Goal: Information Seeking & Learning: Learn about a topic

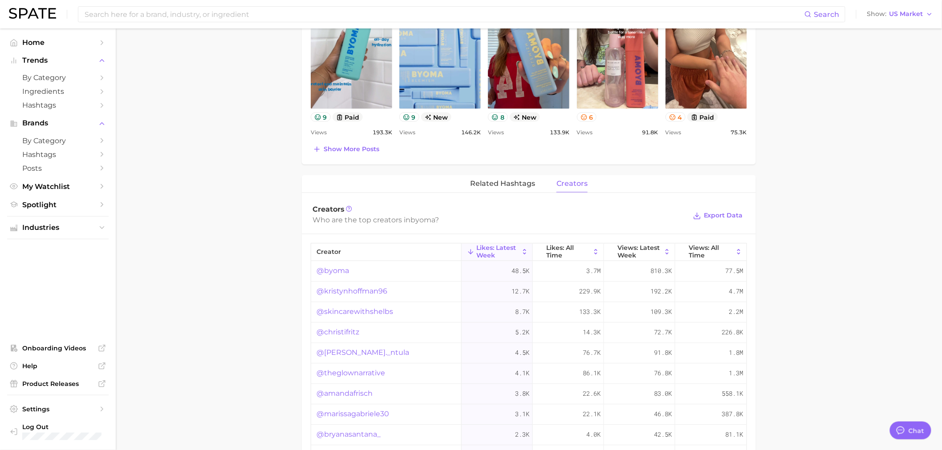
scroll to position [227, 0]
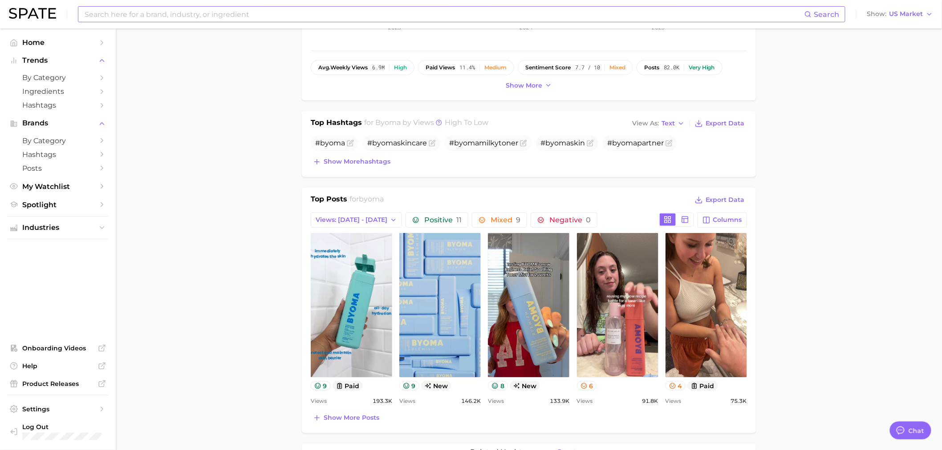
click at [200, 18] on input at bounding box center [444, 14] width 721 height 15
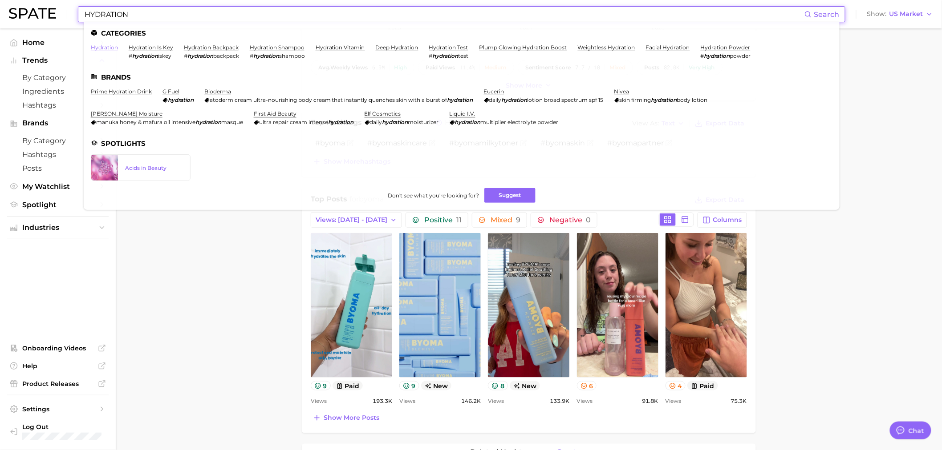
type input "HYDRATION"
click at [110, 47] on link "hydration" at bounding box center [104, 47] width 27 height 7
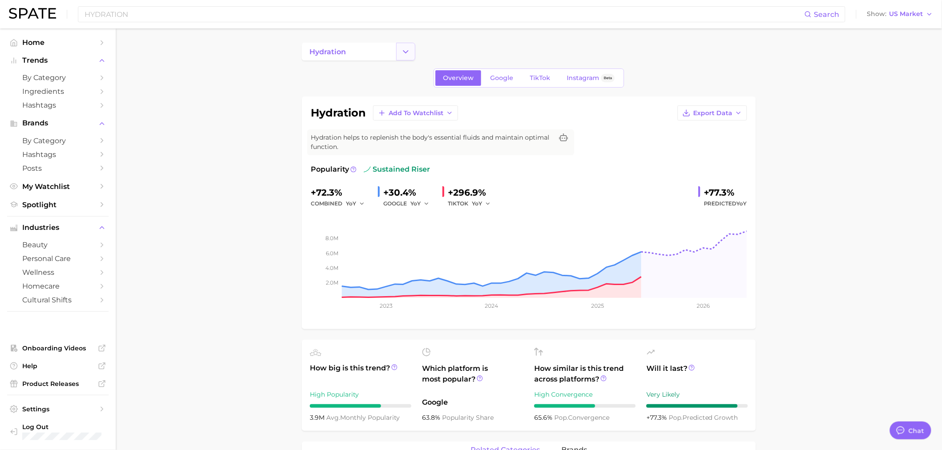
click at [412, 51] on button "Change Category" at bounding box center [405, 52] width 19 height 18
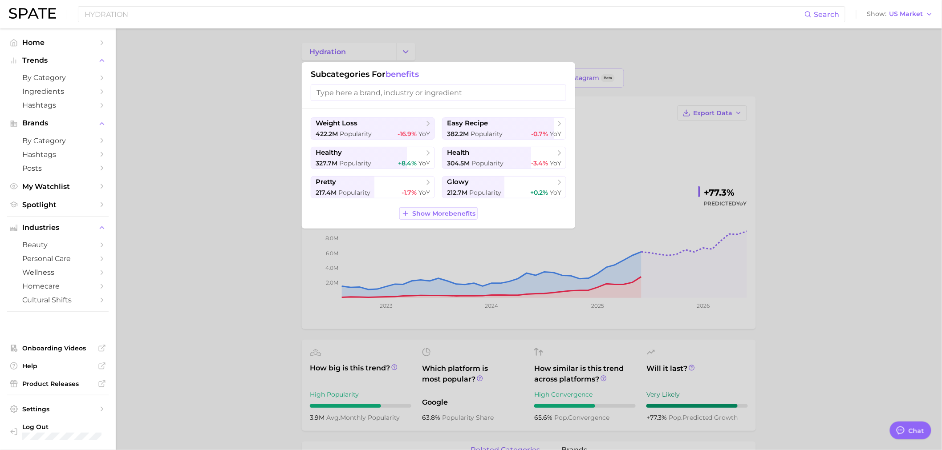
click at [423, 215] on span "Show More benefits" at bounding box center [443, 214] width 63 height 8
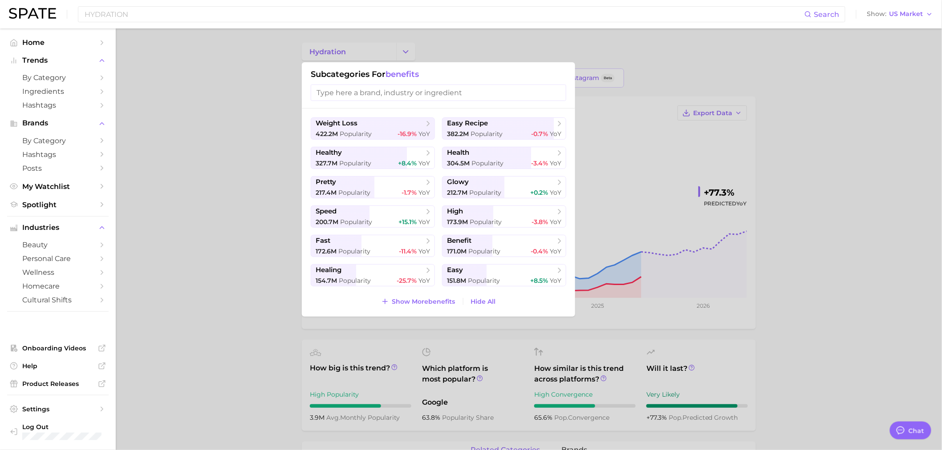
click at [418, 312] on div "weight loss 422.2m Popularity -16.9% YoY easy recipe 382.2m Popularity -0.7% Yo…" at bounding box center [438, 213] width 273 height 208
click at [419, 303] on span "Show More benefits" at bounding box center [423, 302] width 63 height 8
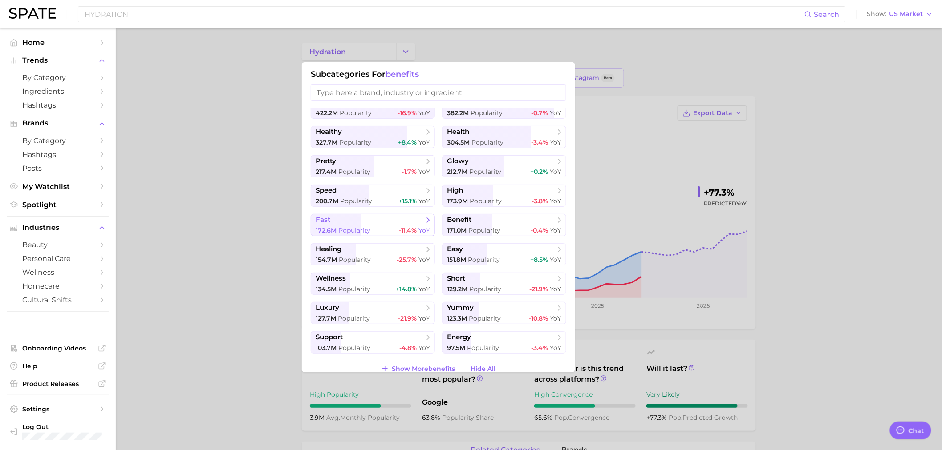
scroll to position [32, 0]
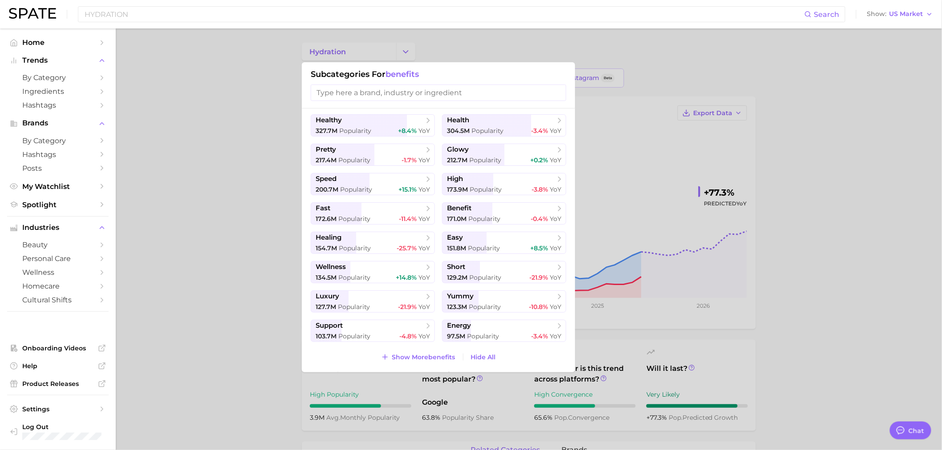
click at [236, 166] on div at bounding box center [471, 225] width 942 height 450
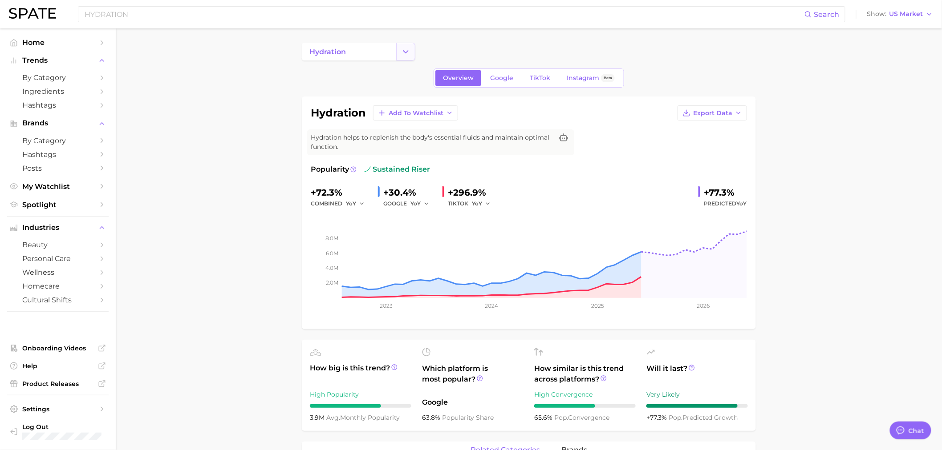
click at [411, 46] on button "Change Category" at bounding box center [405, 52] width 19 height 18
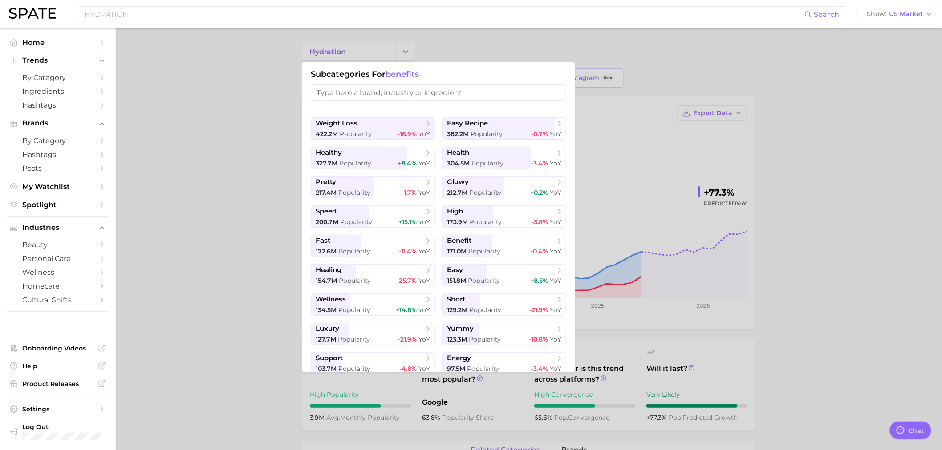
click at [401, 89] on input "search" at bounding box center [438, 93] width 255 height 16
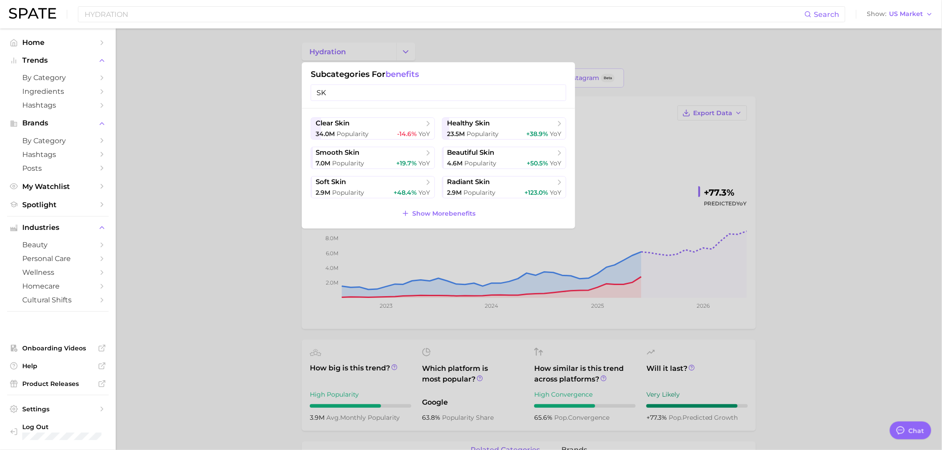
type input "S"
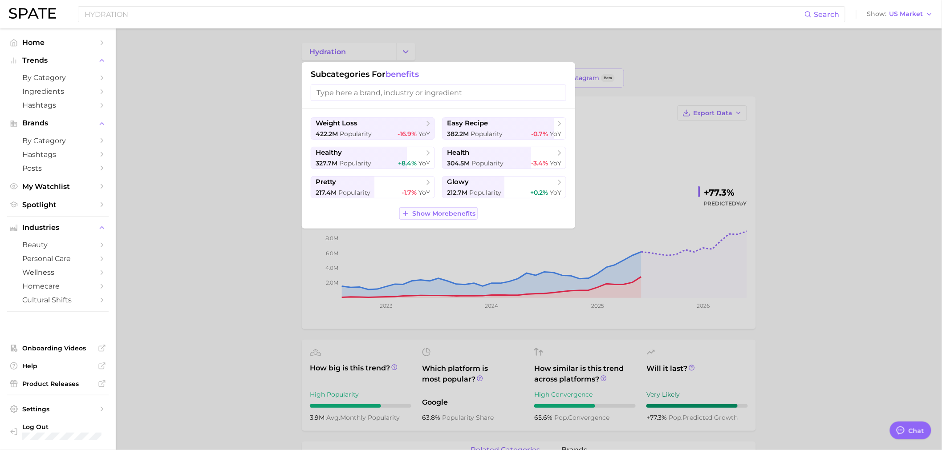
click at [458, 215] on span "Show More benefits" at bounding box center [443, 214] width 63 height 8
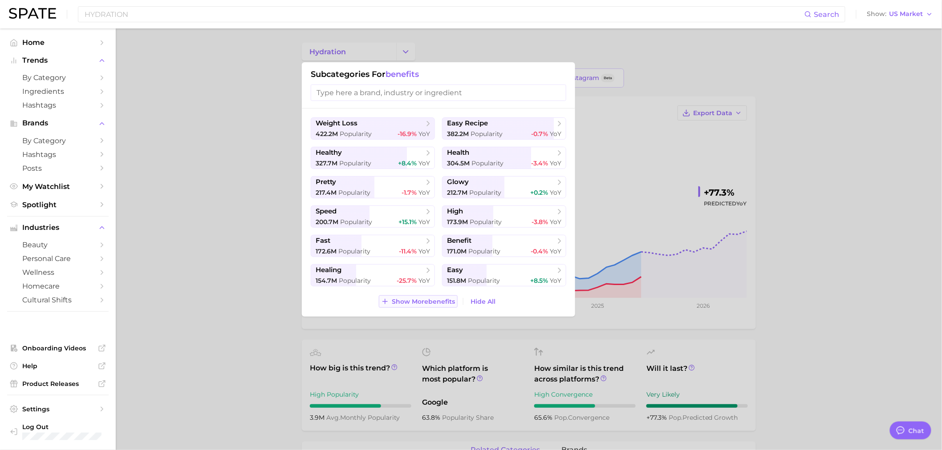
click at [446, 302] on span "Show More benefits" at bounding box center [423, 302] width 63 height 8
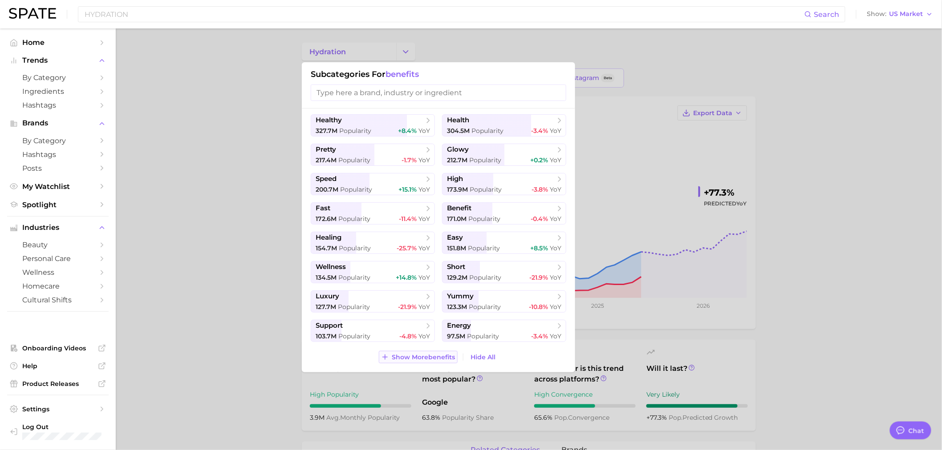
click at [411, 356] on span "Show More benefits" at bounding box center [423, 358] width 63 height 8
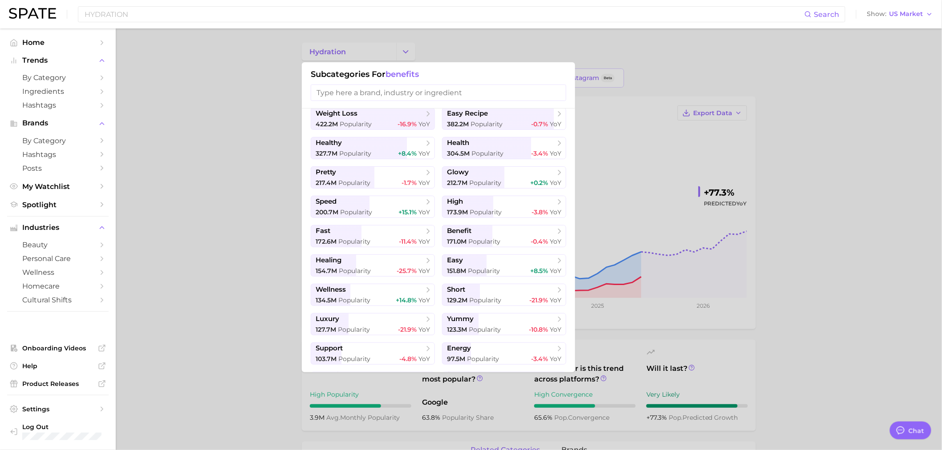
scroll to position [0, 0]
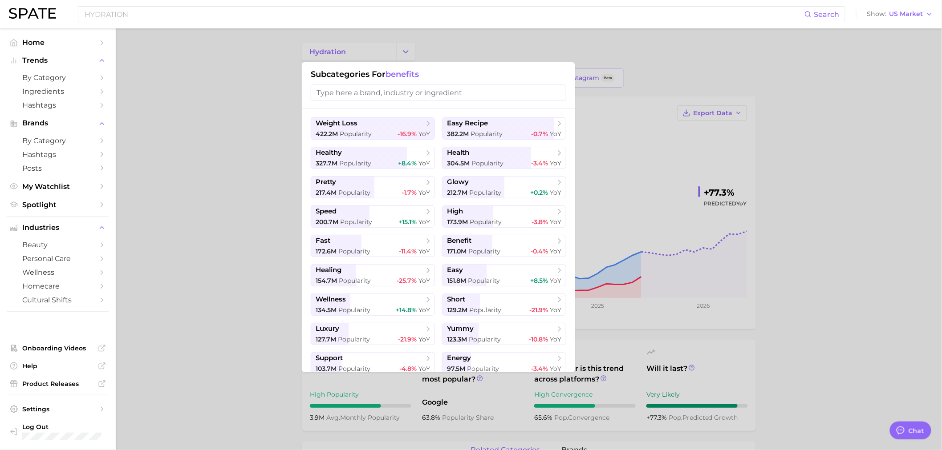
click at [211, 180] on div at bounding box center [471, 225] width 942 height 450
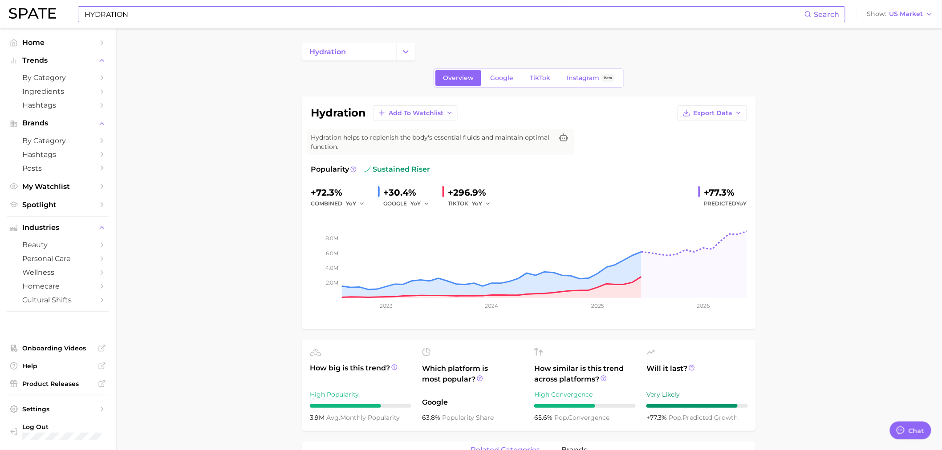
click at [114, 12] on input "HYDRATION" at bounding box center [444, 14] width 721 height 15
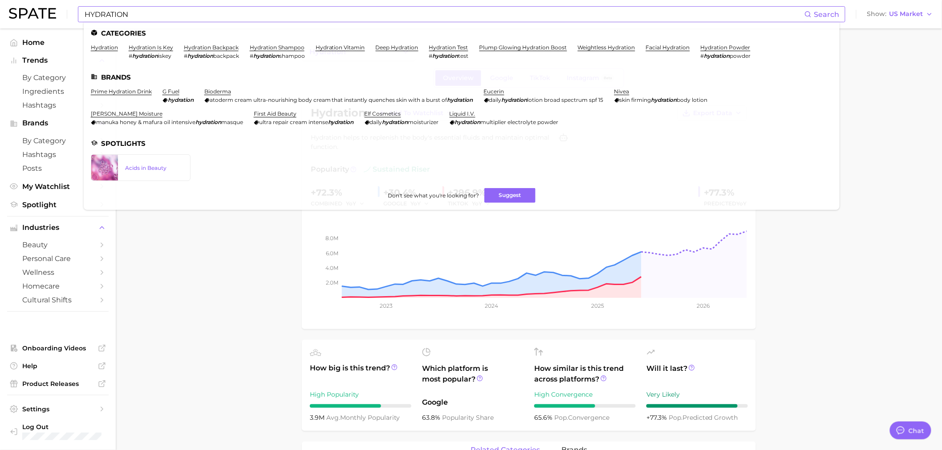
click at [83, 16] on div "HYDRATION Search Categories hydration hydration is key # hydration iskey hydrat…" at bounding box center [461, 14] width 767 height 16
click at [86, 14] on input "HYDRATION" at bounding box center [444, 14] width 721 height 15
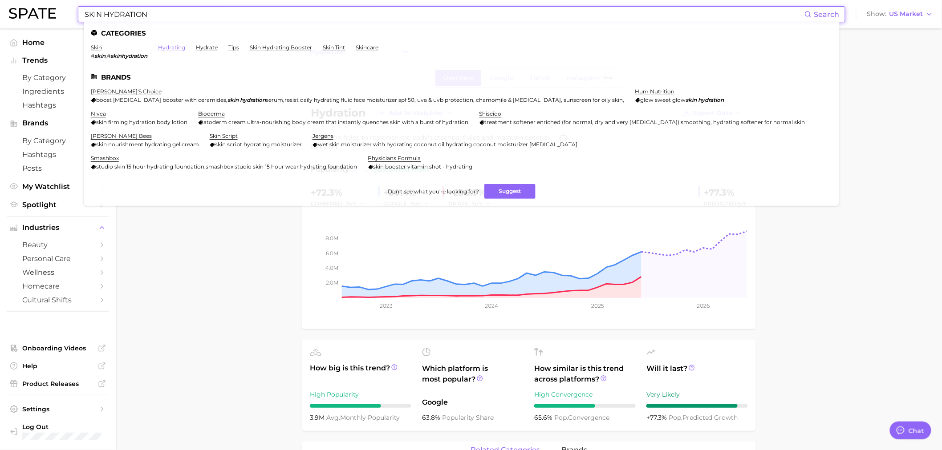
click at [170, 46] on link "hydrating" at bounding box center [171, 47] width 27 height 7
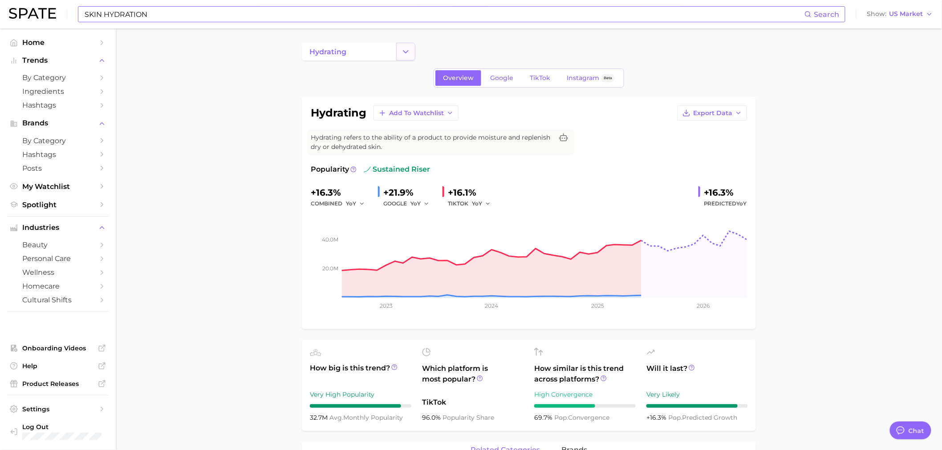
click at [413, 52] on button "Change Category" at bounding box center [405, 52] width 19 height 18
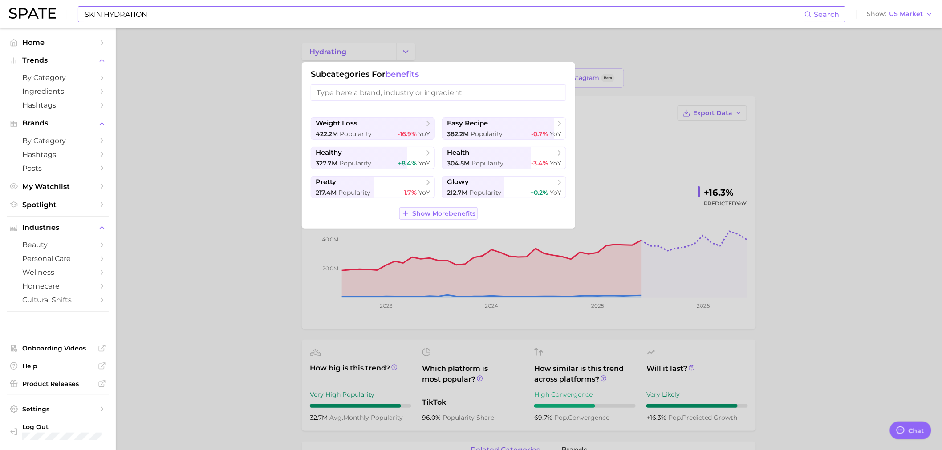
click at [430, 212] on span "Show More benefits" at bounding box center [443, 214] width 63 height 8
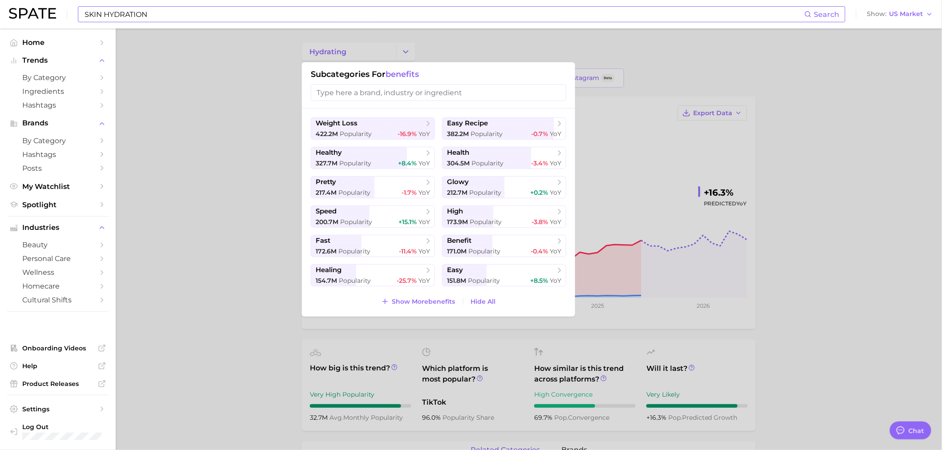
click at [250, 162] on div at bounding box center [471, 225] width 942 height 450
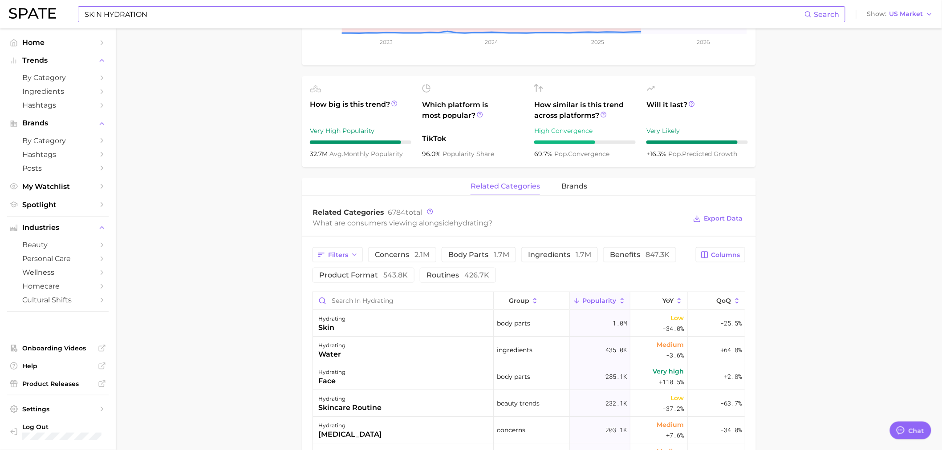
scroll to position [275, 0]
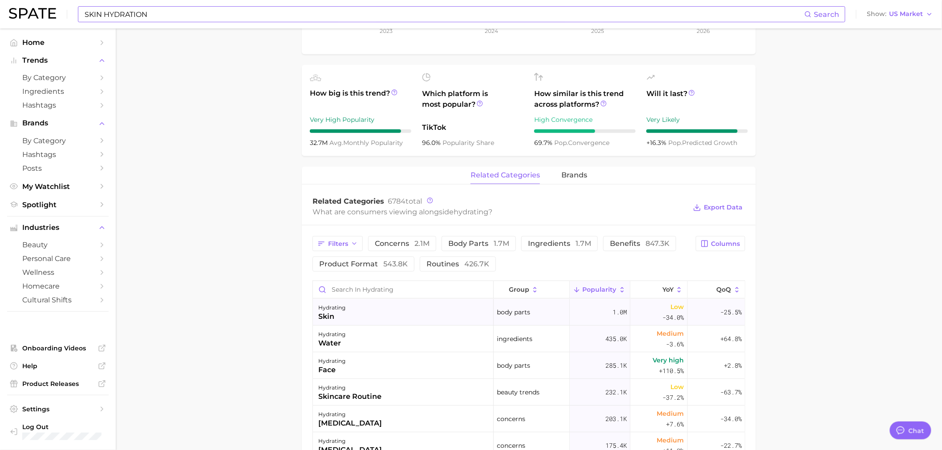
click at [398, 310] on div "hydrating skin" at bounding box center [403, 312] width 181 height 27
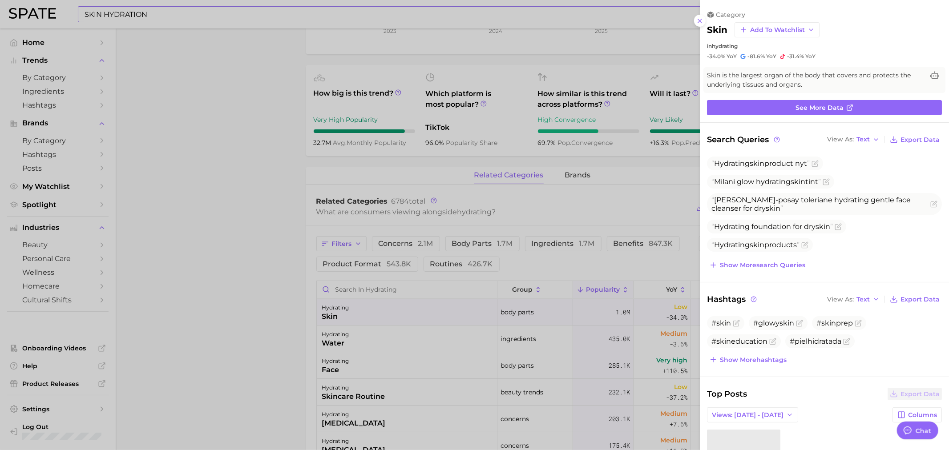
click at [290, 283] on div at bounding box center [474, 225] width 949 height 450
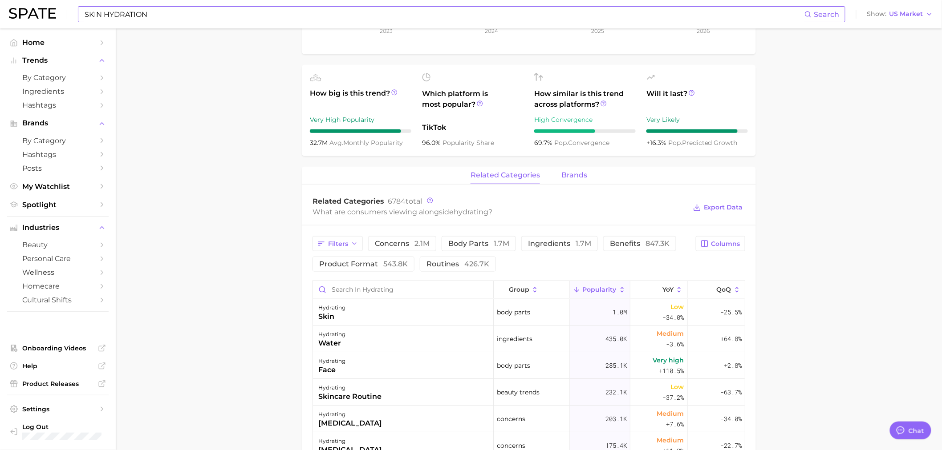
click at [570, 179] on span "brands" at bounding box center [574, 175] width 26 height 8
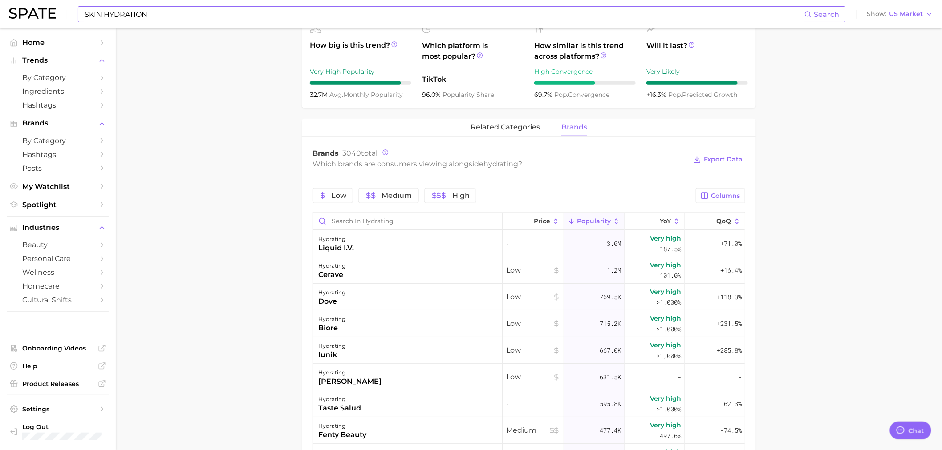
scroll to position [324, 0]
click at [718, 193] on span "Columns" at bounding box center [725, 195] width 29 height 8
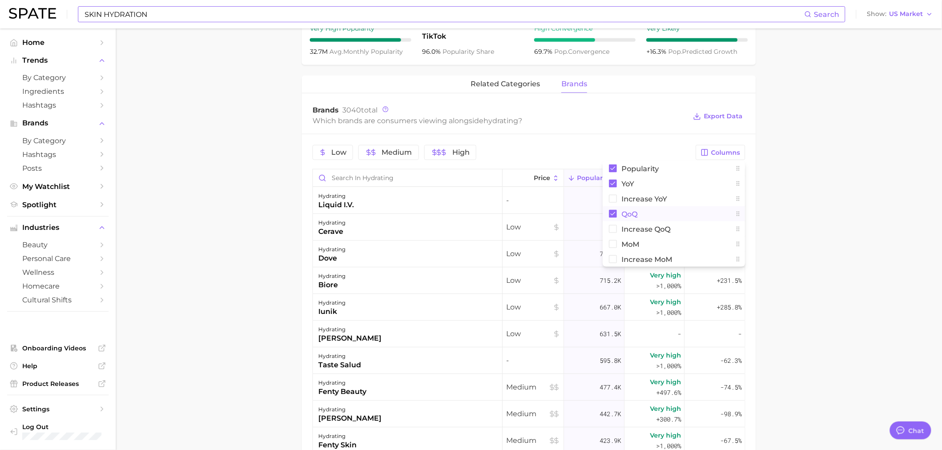
scroll to position [367, 0]
click at [610, 199] on rect at bounding box center [613, 199] width 8 height 8
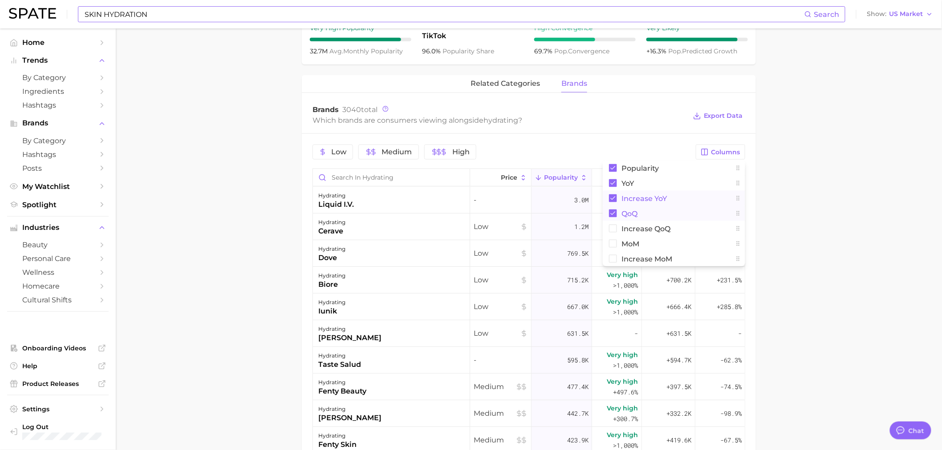
click at [613, 212] on rect at bounding box center [613, 214] width 8 height 8
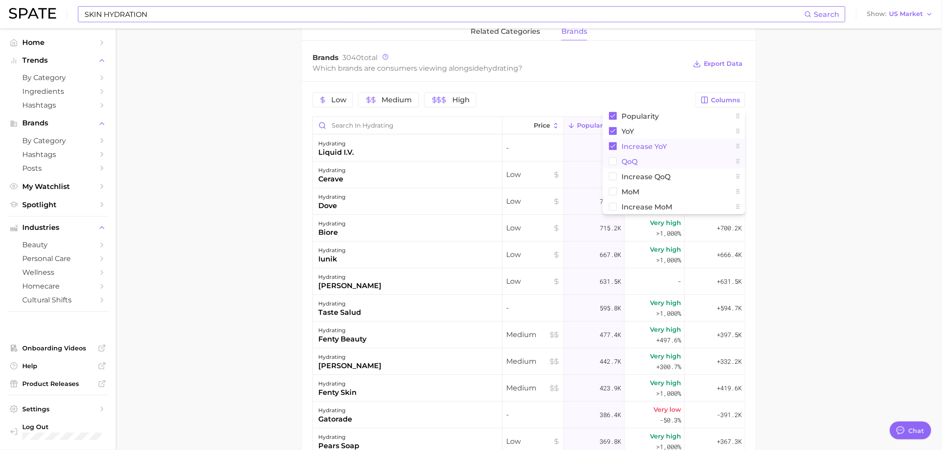
scroll to position [421, 0]
click at [770, 202] on main "hydrating Overview Google TikTok Instagram Beta hydrating Add to Watchlist Expo…" at bounding box center [529, 114] width 826 height 1013
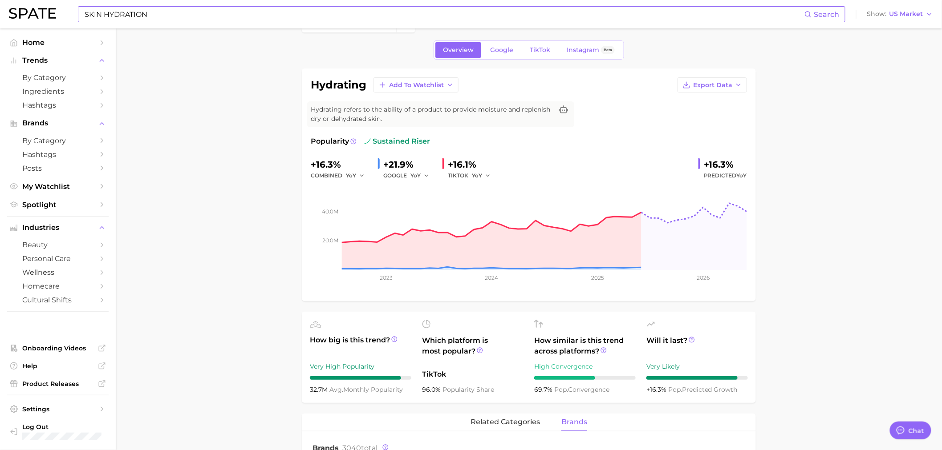
scroll to position [0, 0]
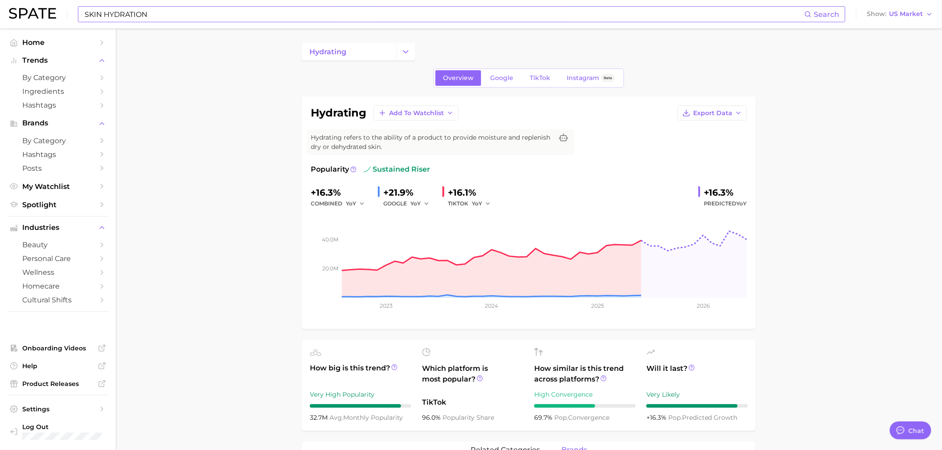
click at [161, 8] on input "SKIN HYDRATION" at bounding box center [444, 14] width 721 height 15
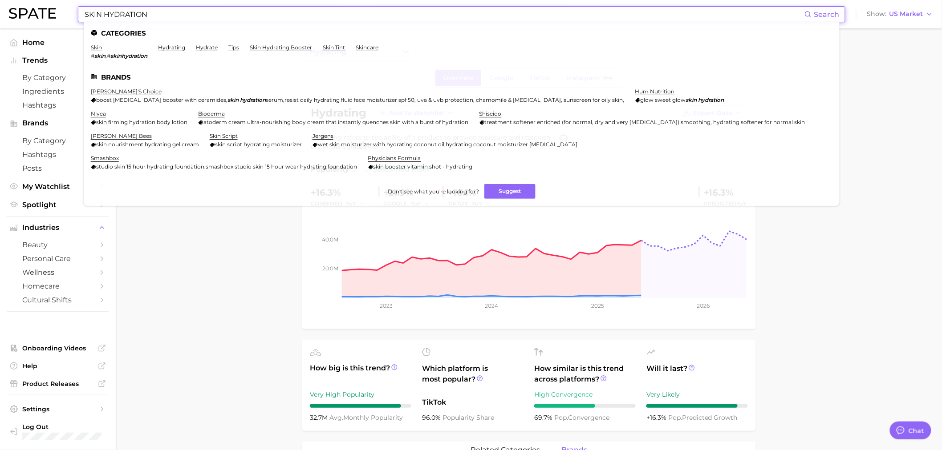
click at [107, 12] on input "SKIN HYDRATION" at bounding box center [444, 14] width 721 height 15
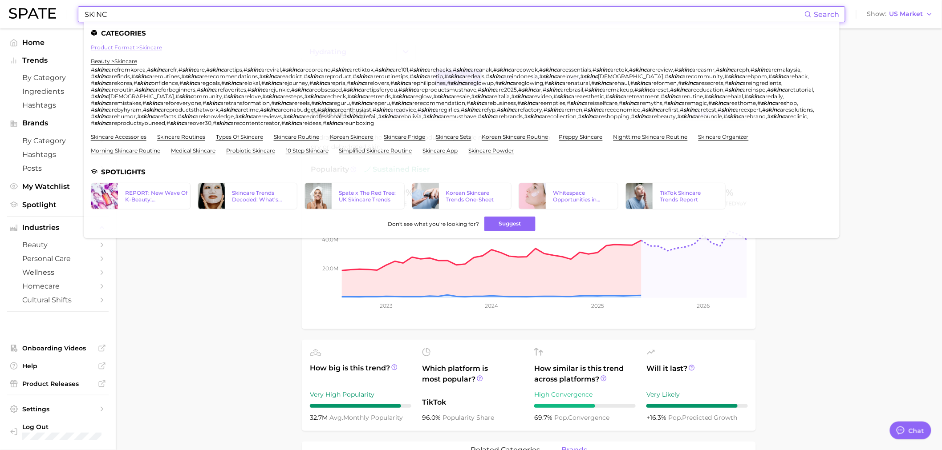
type input "SKINC"
click at [143, 46] on link "product format > skincare" at bounding box center [126, 47] width 71 height 7
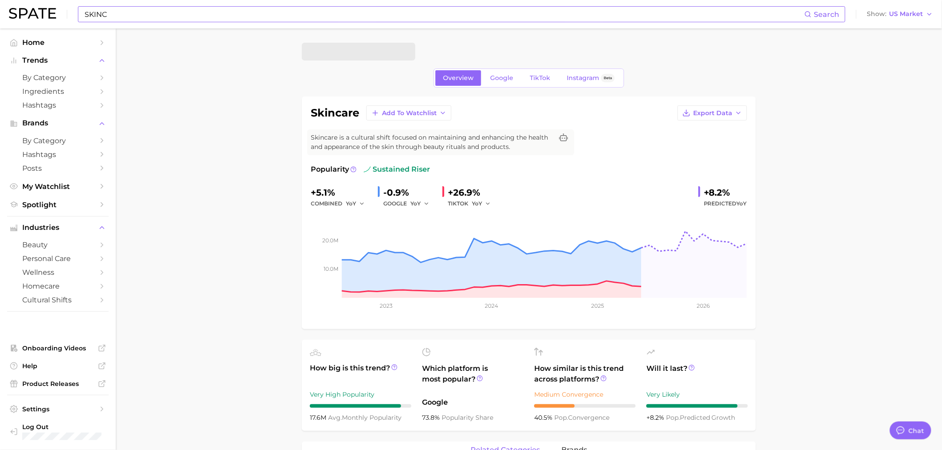
click at [173, 25] on div "SKINC Search Show US Market" at bounding box center [471, 14] width 924 height 28
click at [162, 18] on input "SKINC" at bounding box center [444, 14] width 721 height 15
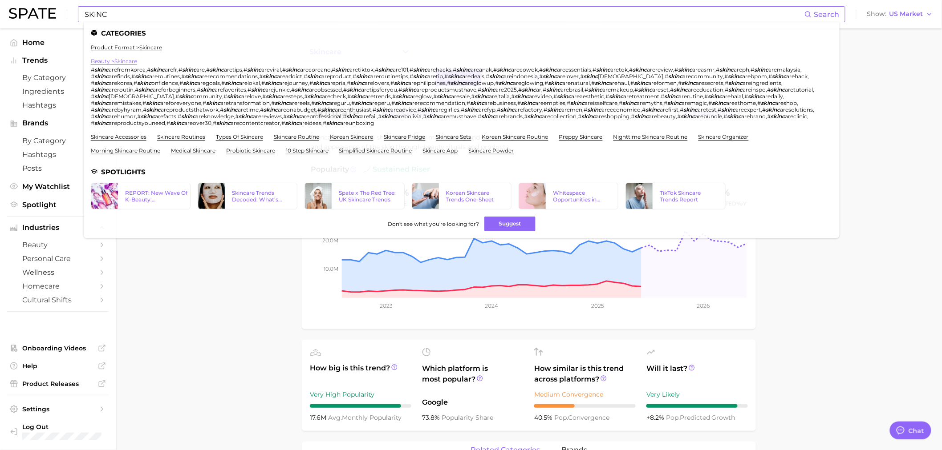
click at [132, 62] on link "beauty > skincare" at bounding box center [114, 61] width 46 height 7
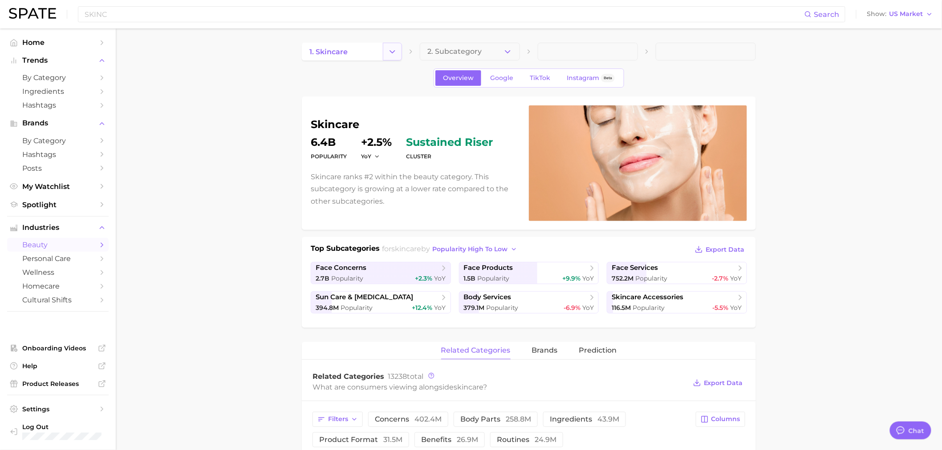
click at [388, 51] on icon "Change Category" at bounding box center [392, 51] width 9 height 9
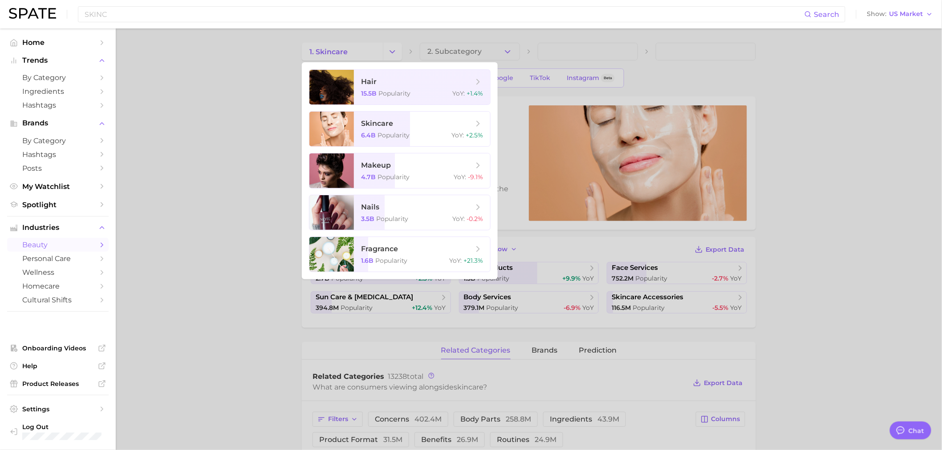
click at [288, 170] on div at bounding box center [471, 225] width 942 height 450
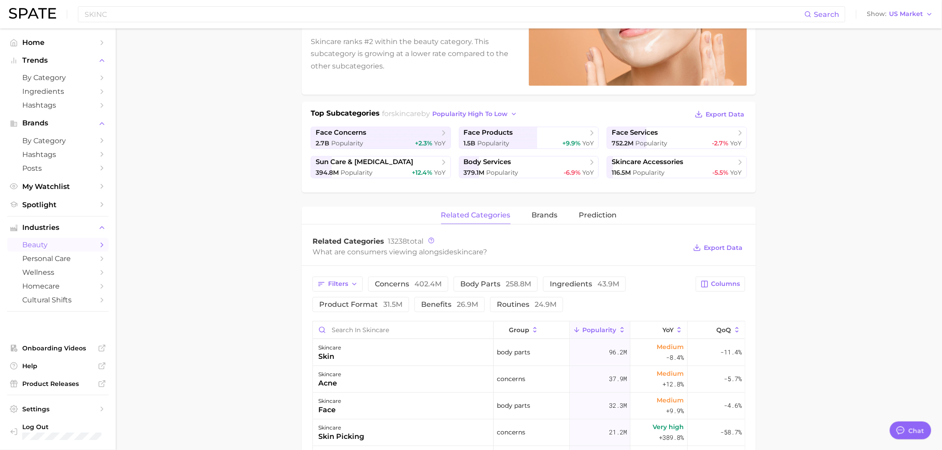
scroll to position [148, 0]
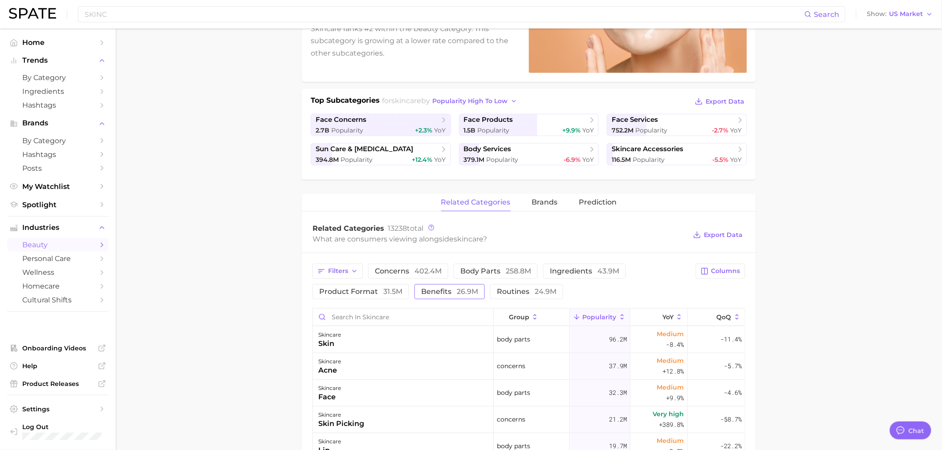
click at [457, 288] on span "26.9m" at bounding box center [467, 292] width 21 height 8
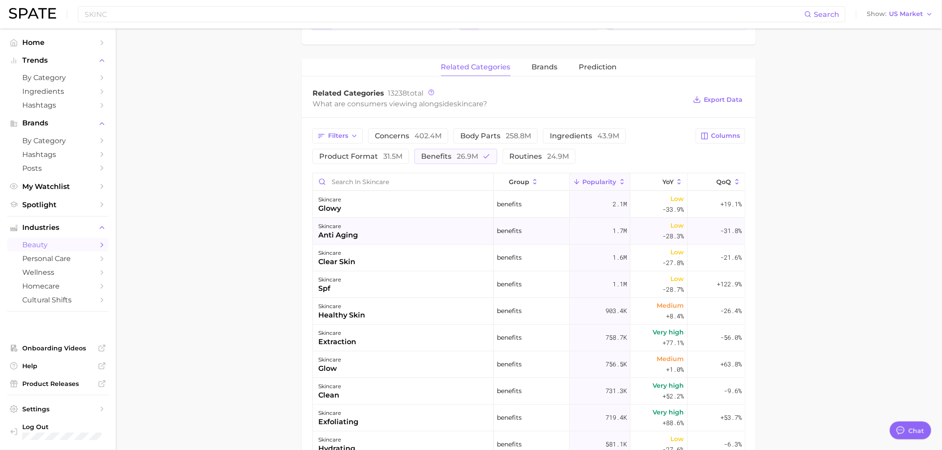
scroll to position [296, 0]
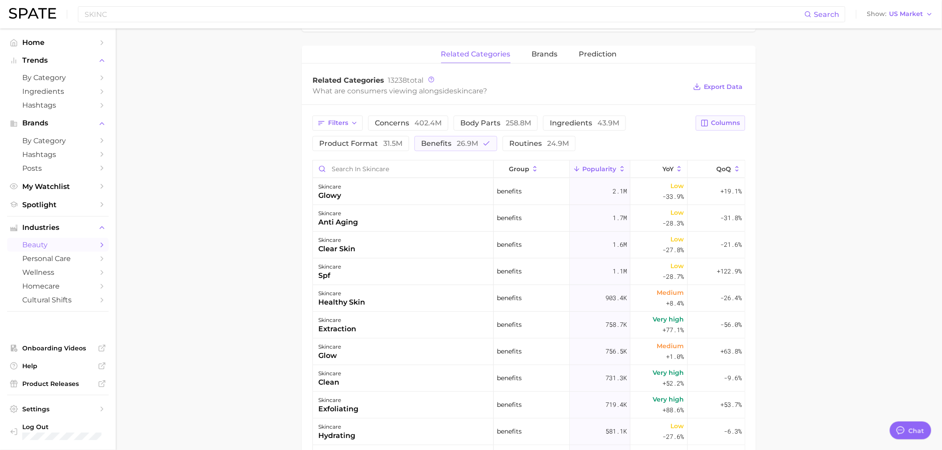
click at [726, 126] on span "Columns" at bounding box center [725, 123] width 29 height 8
click at [616, 171] on rect at bounding box center [613, 170] width 8 height 8
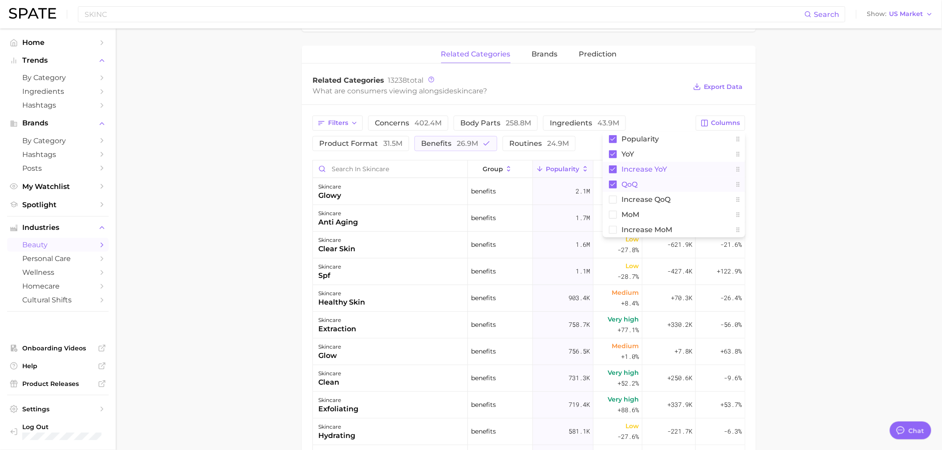
click at [612, 184] on rect at bounding box center [613, 185] width 8 height 8
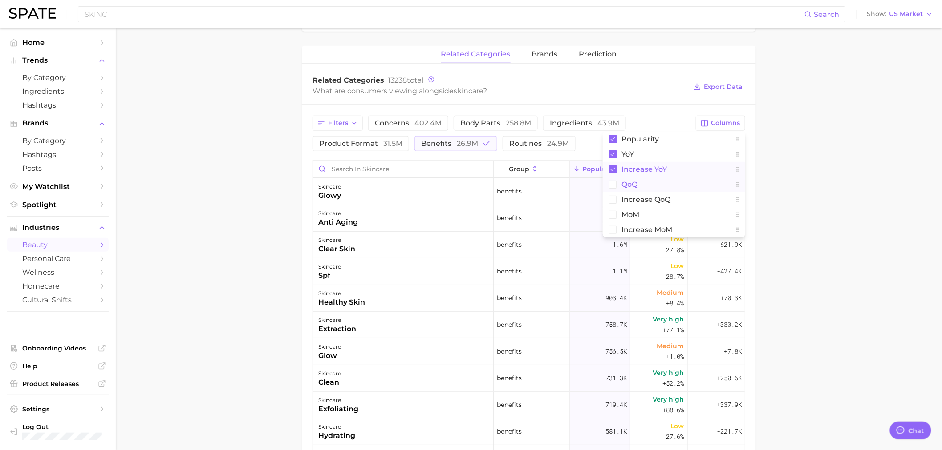
click at [777, 161] on main "1. skincare 2. Subcategory Overview Google TikTok Instagram Beta skincare Popul…" at bounding box center [529, 199] width 826 height 934
click at [713, 175] on span "Increase YoY" at bounding box center [716, 169] width 30 height 14
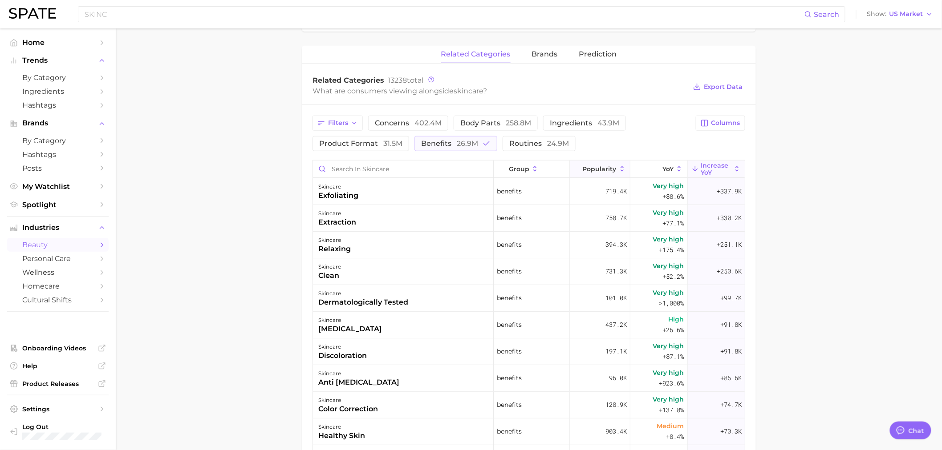
click at [590, 166] on span "Popularity" at bounding box center [600, 169] width 34 height 7
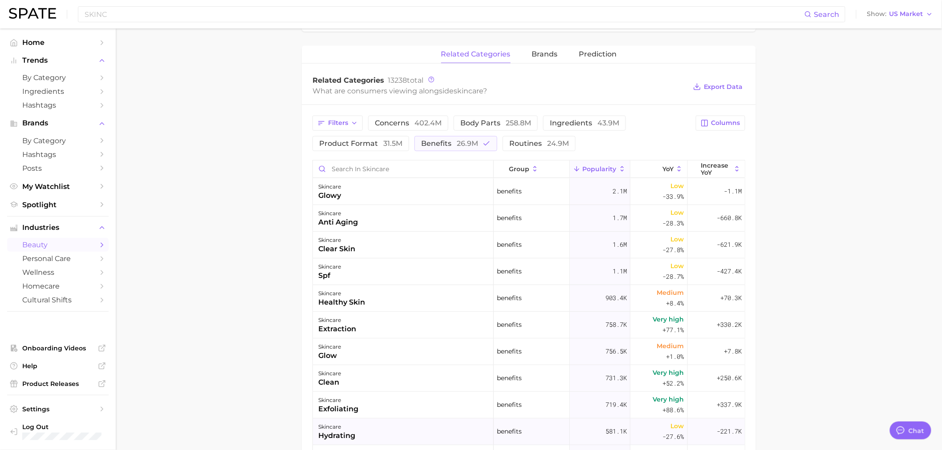
click at [366, 431] on div "skincare hydrating" at bounding box center [403, 432] width 181 height 27
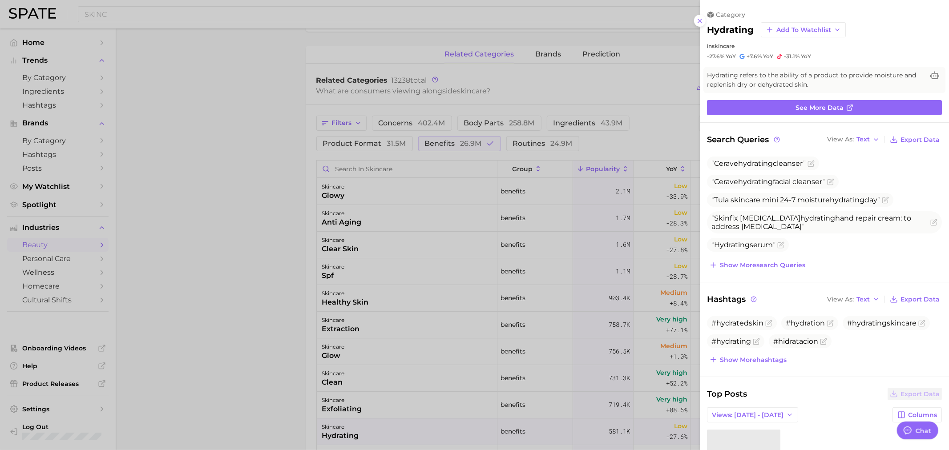
click at [196, 203] on div at bounding box center [474, 225] width 949 height 450
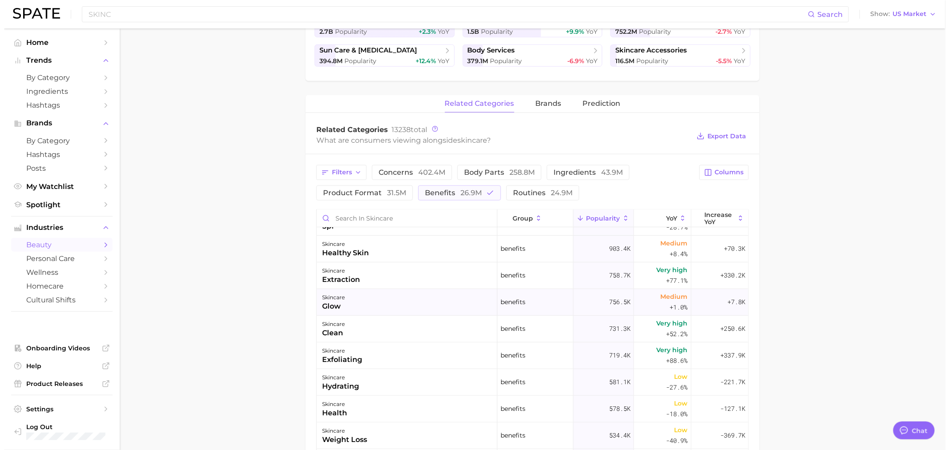
scroll to position [0, 0]
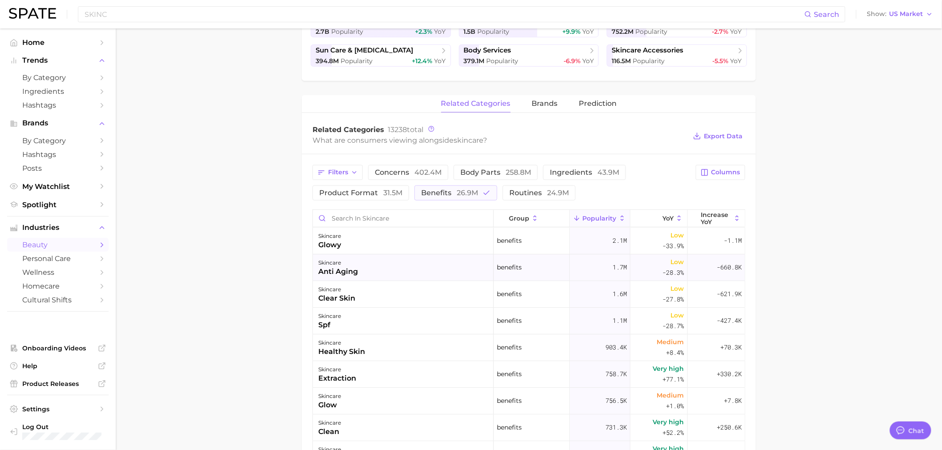
click at [393, 273] on div "skincare anti aging" at bounding box center [403, 268] width 181 height 27
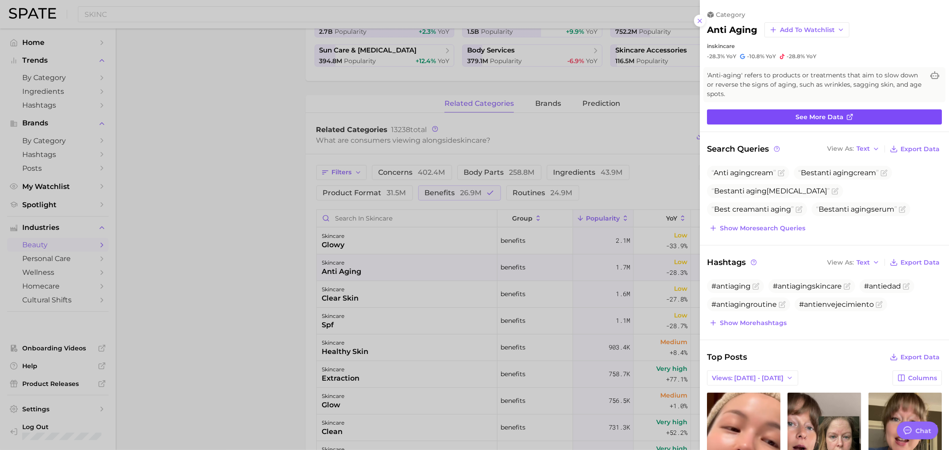
click at [820, 117] on span "See more data" at bounding box center [820, 118] width 48 height 8
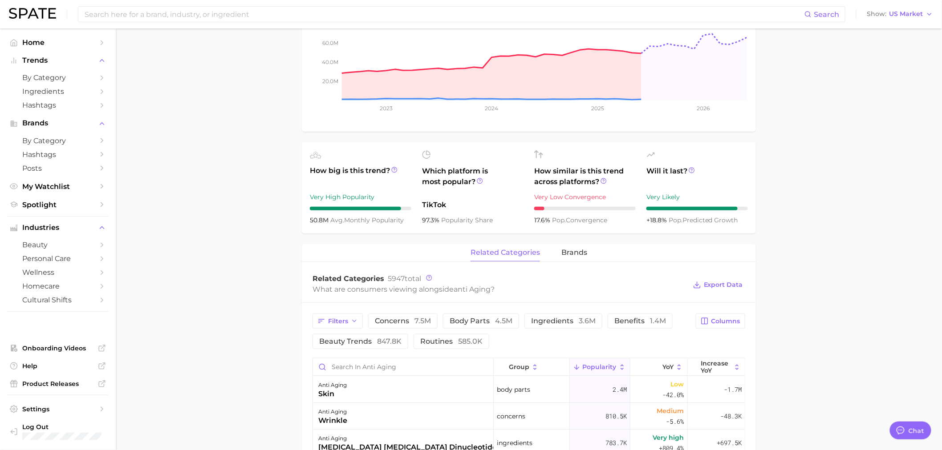
scroll to position [247, 0]
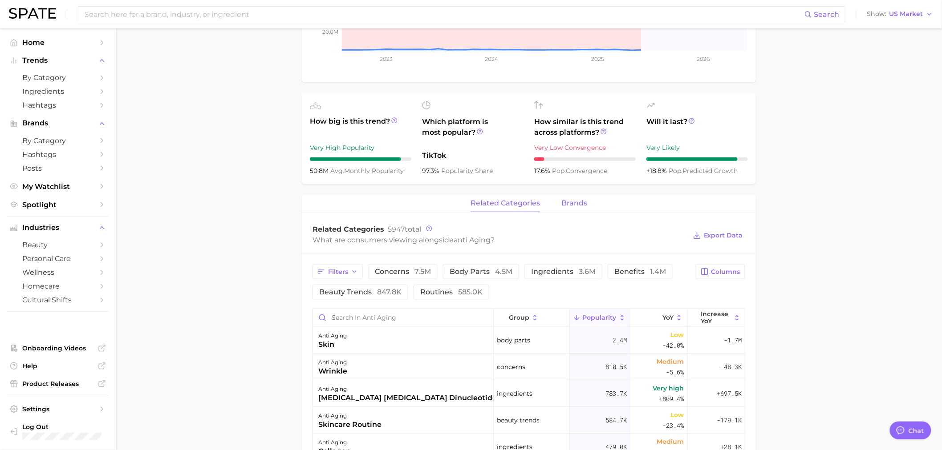
click at [583, 200] on span "brands" at bounding box center [574, 203] width 26 height 8
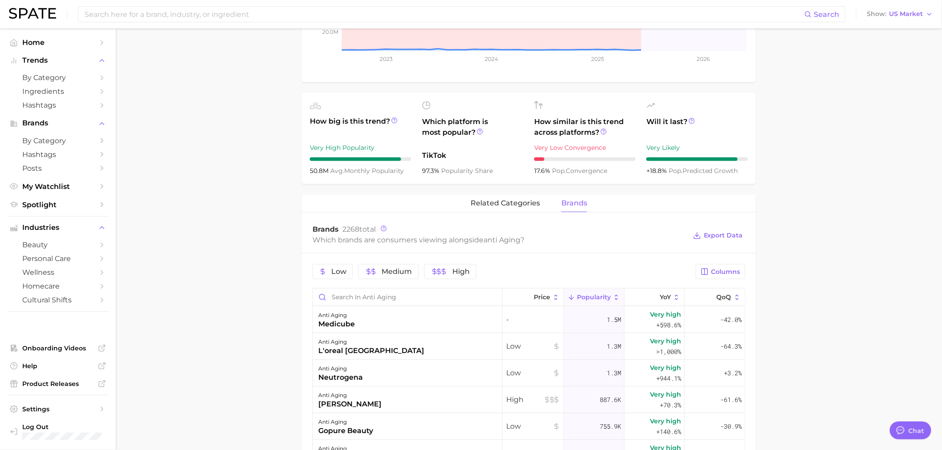
scroll to position [346, 0]
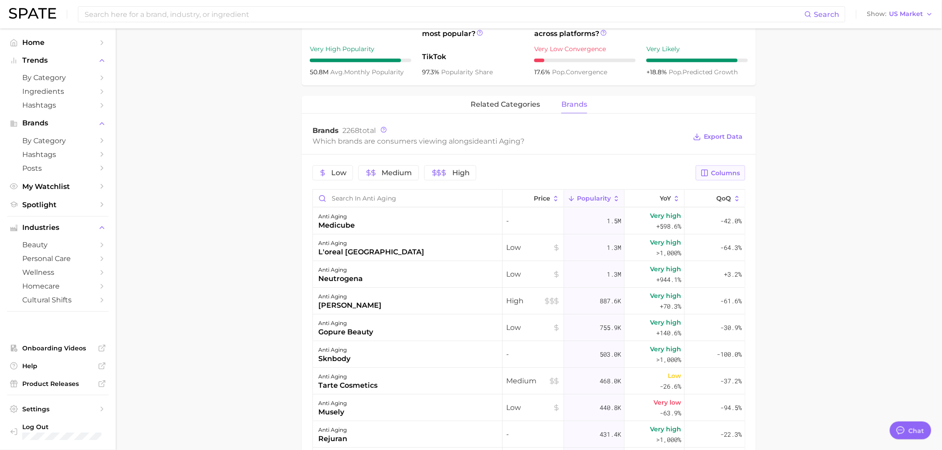
click at [728, 174] on span "Columns" at bounding box center [725, 174] width 29 height 8
click at [608, 221] on button "Increase YoY" at bounding box center [674, 219] width 142 height 15
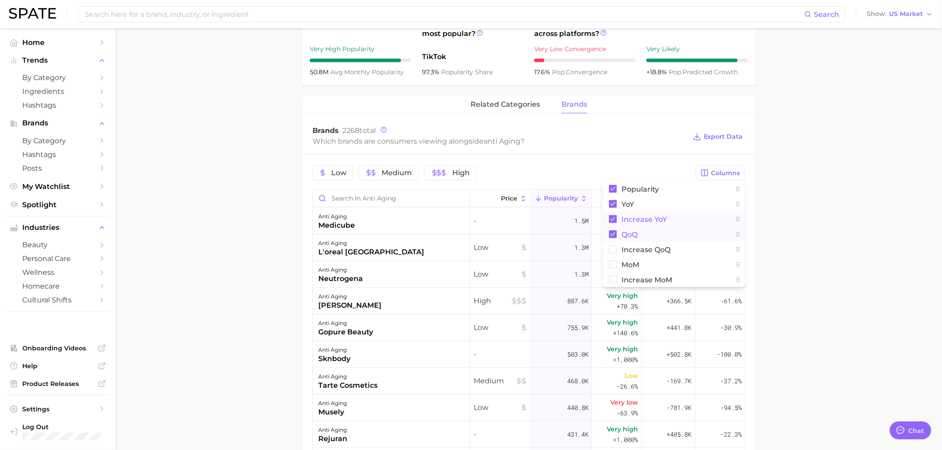
click at [610, 231] on rect at bounding box center [613, 235] width 8 height 8
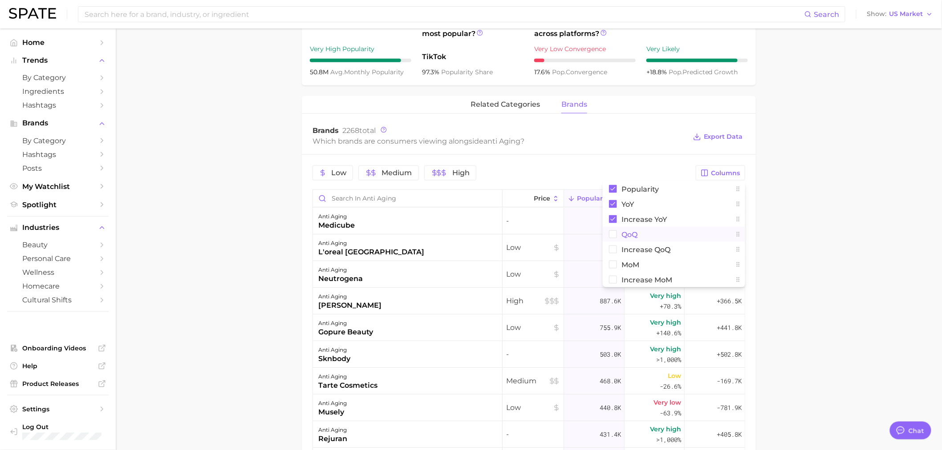
click at [839, 159] on main "anti aging Overview Google TikTok Instagram Beta anti aging Add to Watchlist Ex…" at bounding box center [529, 189] width 826 height 1013
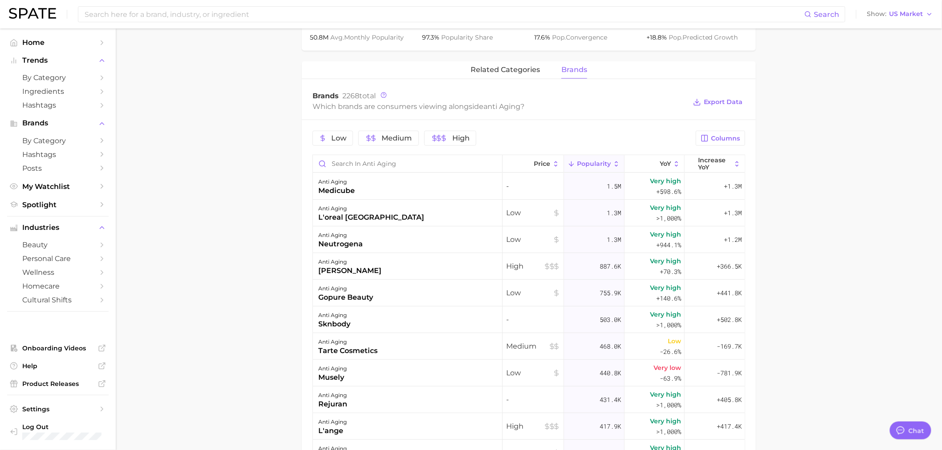
scroll to position [395, 0]
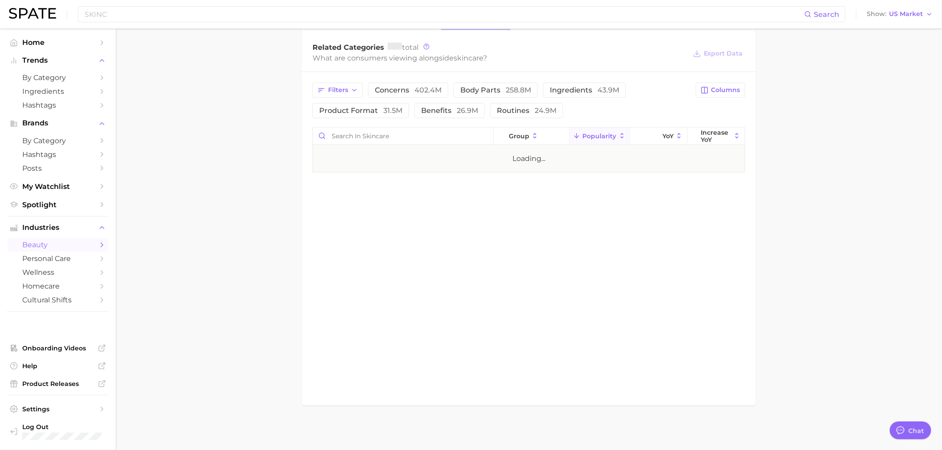
scroll to position [247, 0]
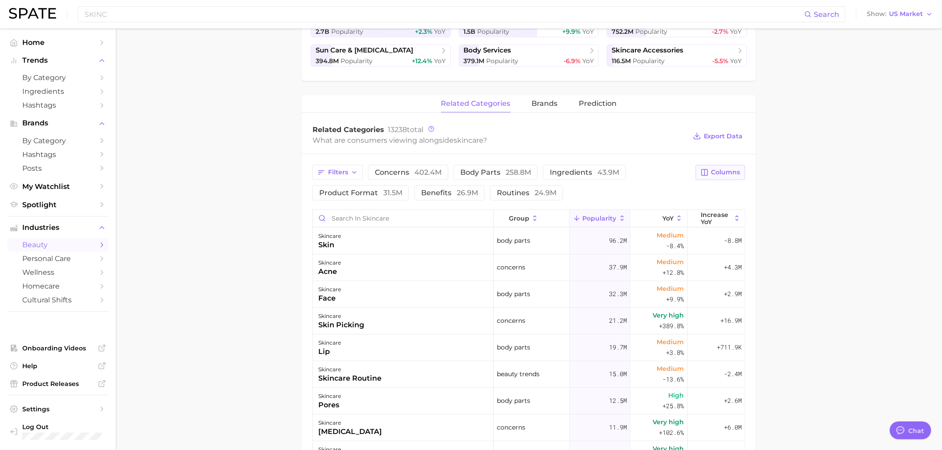
click at [718, 170] on span "Columns" at bounding box center [725, 173] width 29 height 8
drag, startPoint x: 886, startPoint y: 182, endPoint x: 792, endPoint y: 195, distance: 94.3
click at [885, 182] on main "1. skincare 2. Subcategory Overview Google TikTok Instagram Beta skincare Popul…" at bounding box center [529, 248] width 826 height 934
click at [596, 223] on button "Popularity" at bounding box center [600, 218] width 61 height 17
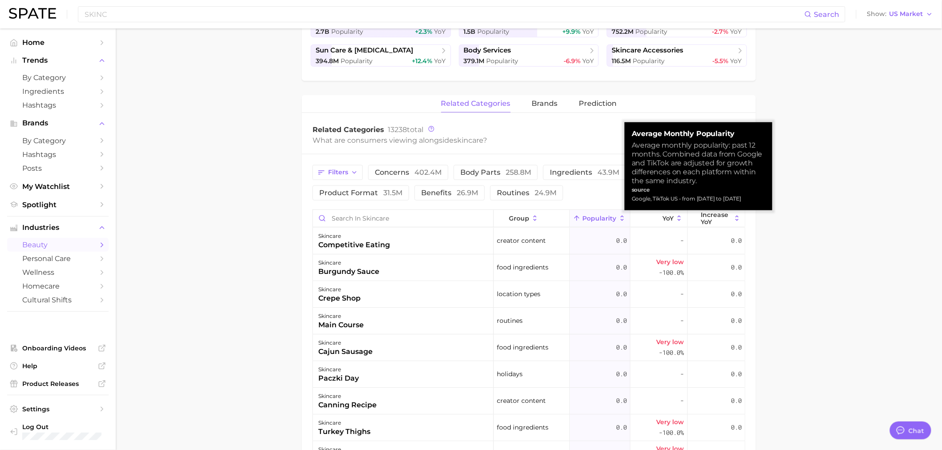
click at [604, 219] on span "Popularity" at bounding box center [600, 218] width 34 height 7
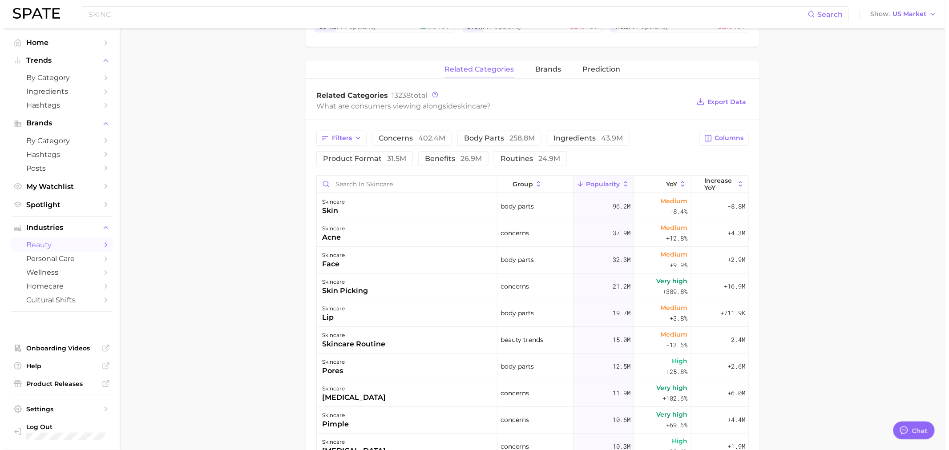
scroll to position [346, 0]
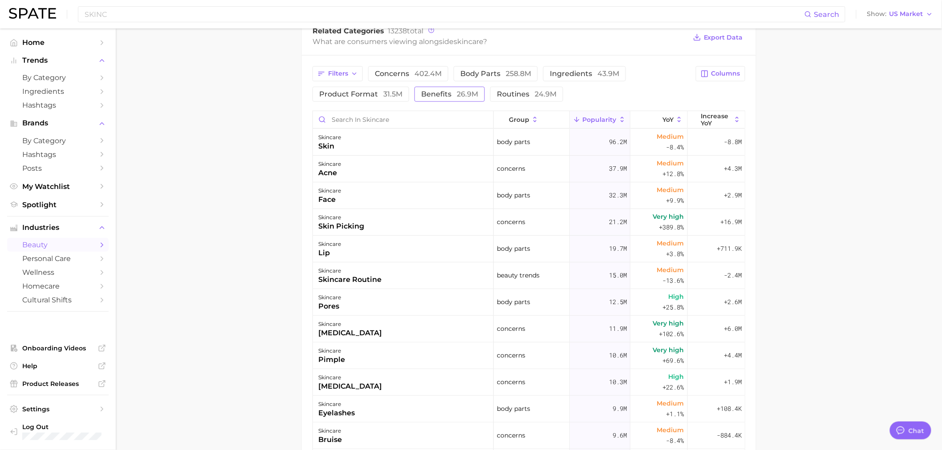
click at [448, 93] on span "benefits 26.9m" at bounding box center [449, 94] width 57 height 7
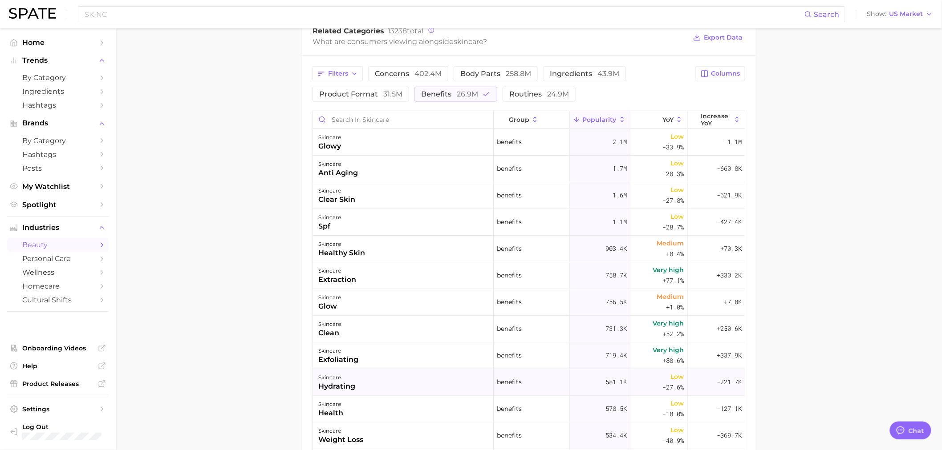
click at [394, 381] on div "skincare hydrating" at bounding box center [403, 382] width 181 height 27
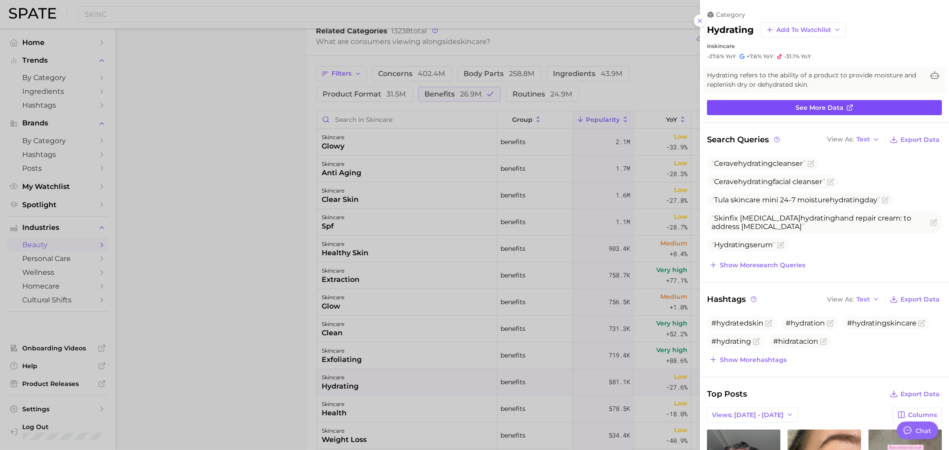
scroll to position [0, 0]
click at [806, 109] on span "See more data" at bounding box center [820, 108] width 48 height 8
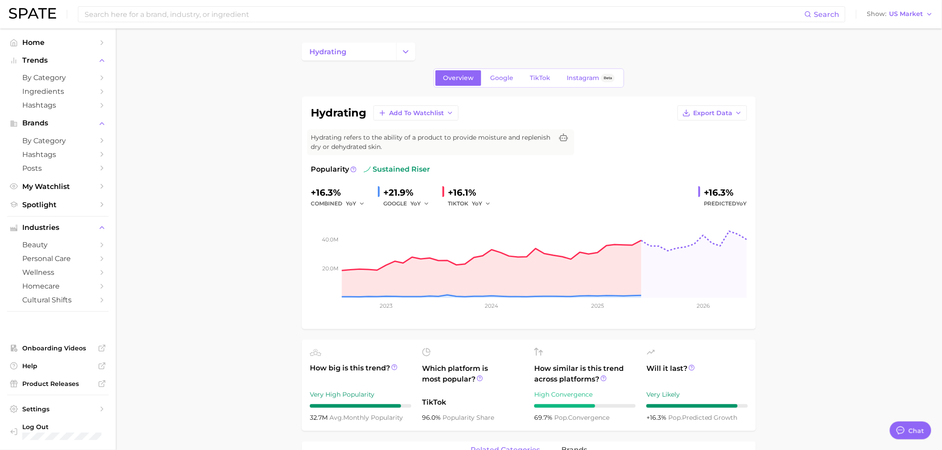
scroll to position [198, 0]
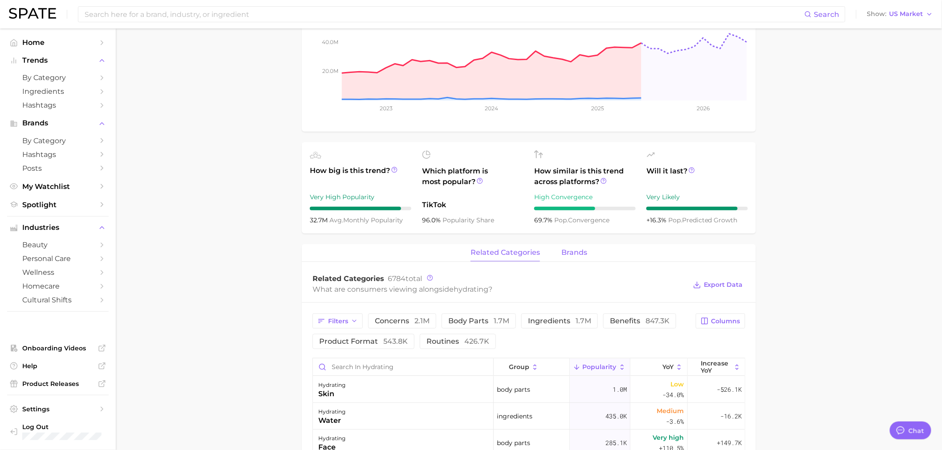
click at [567, 251] on span "brands" at bounding box center [574, 253] width 26 height 8
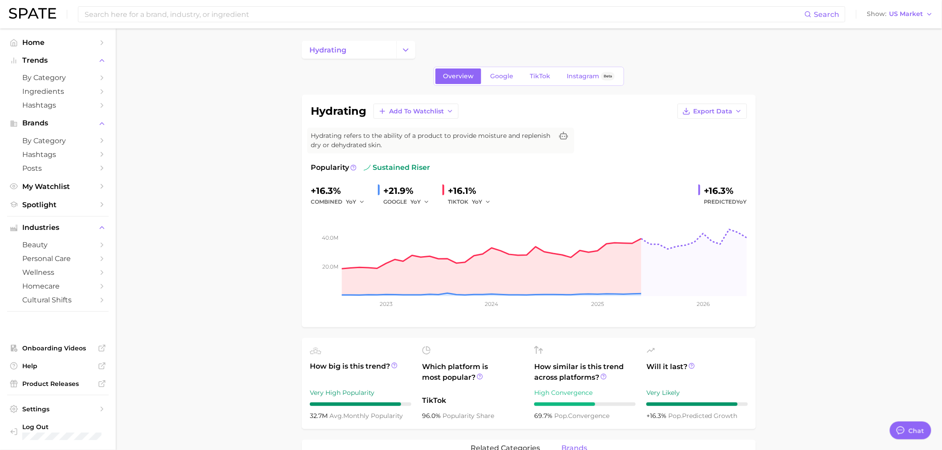
scroll to position [0, 0]
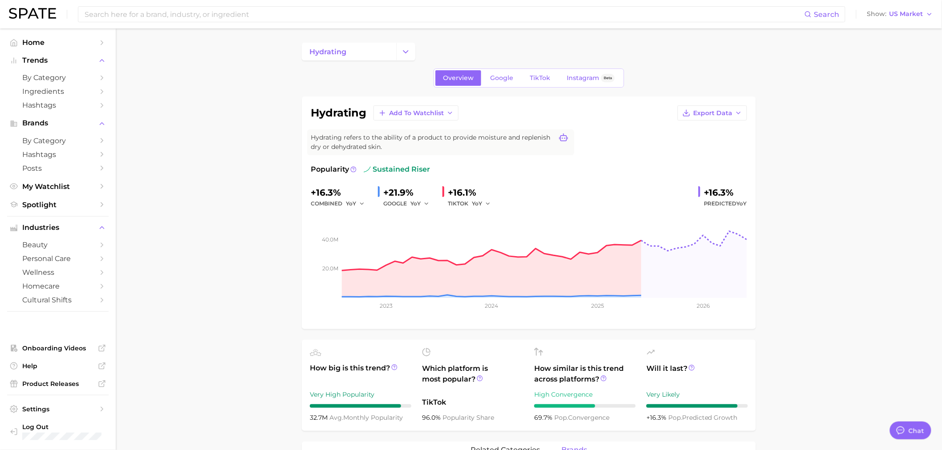
click at [564, 137] on icon at bounding box center [563, 138] width 9 height 9
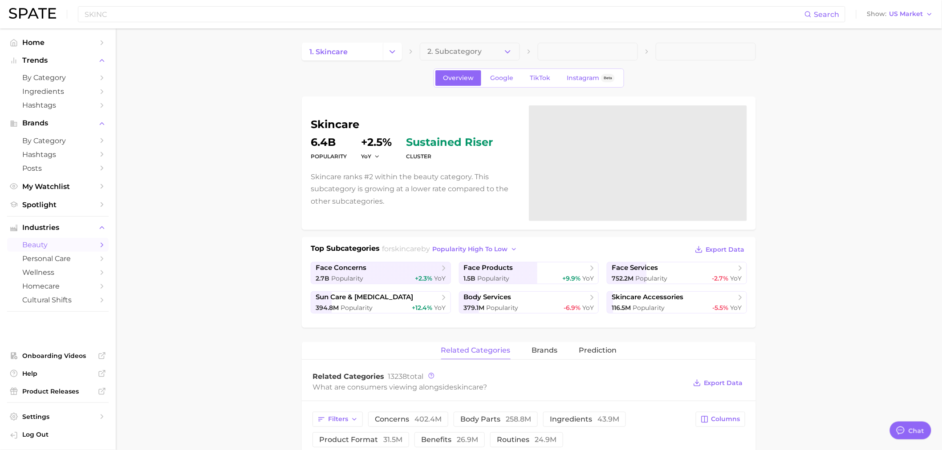
scroll to position [346, 0]
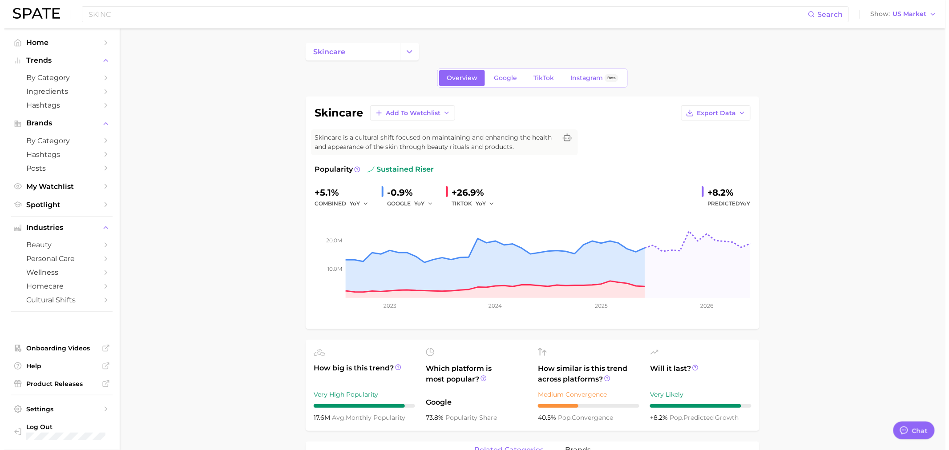
scroll to position [346, 0]
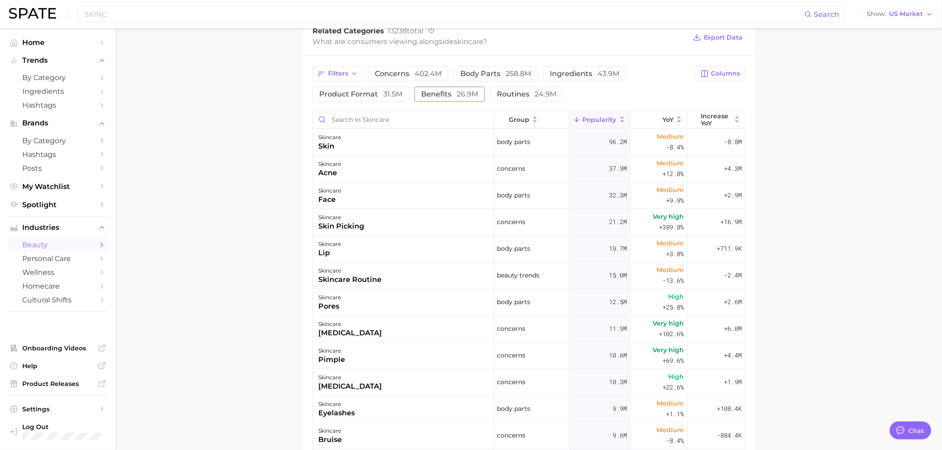
click at [438, 99] on button "benefits 26.9m" at bounding box center [449, 94] width 70 height 15
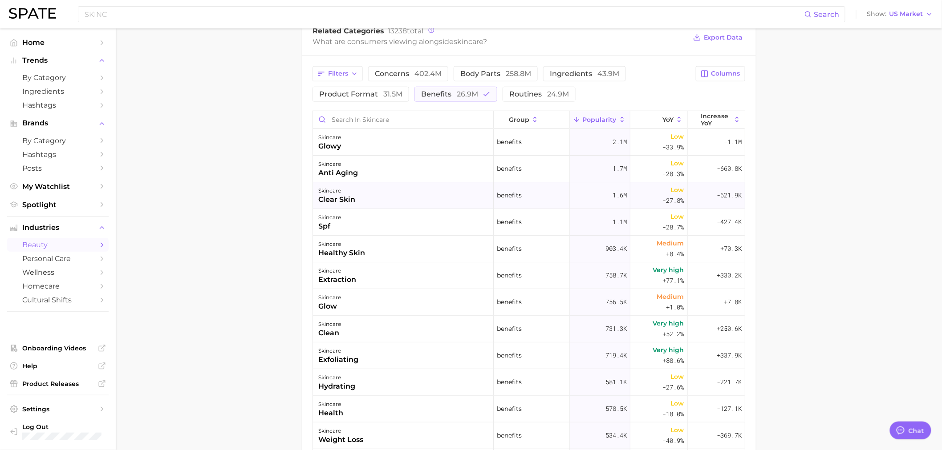
click at [381, 184] on div "skincare clear skin" at bounding box center [403, 195] width 181 height 27
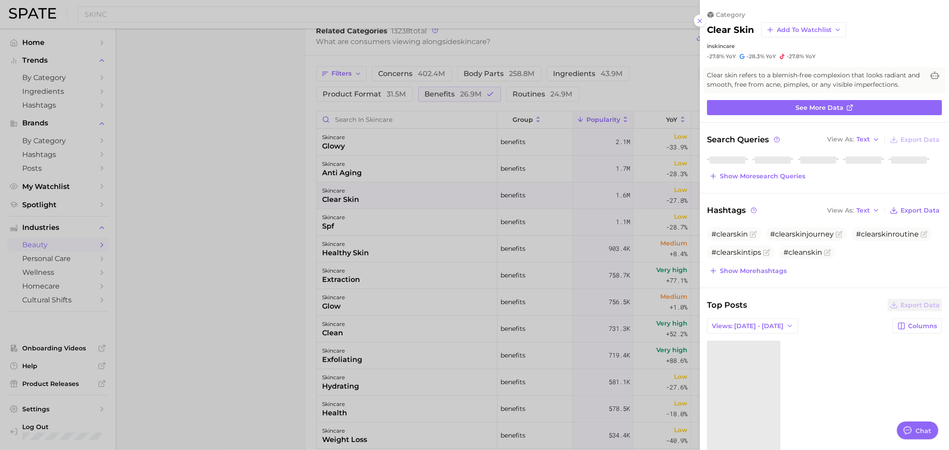
click at [395, 162] on div at bounding box center [474, 225] width 949 height 450
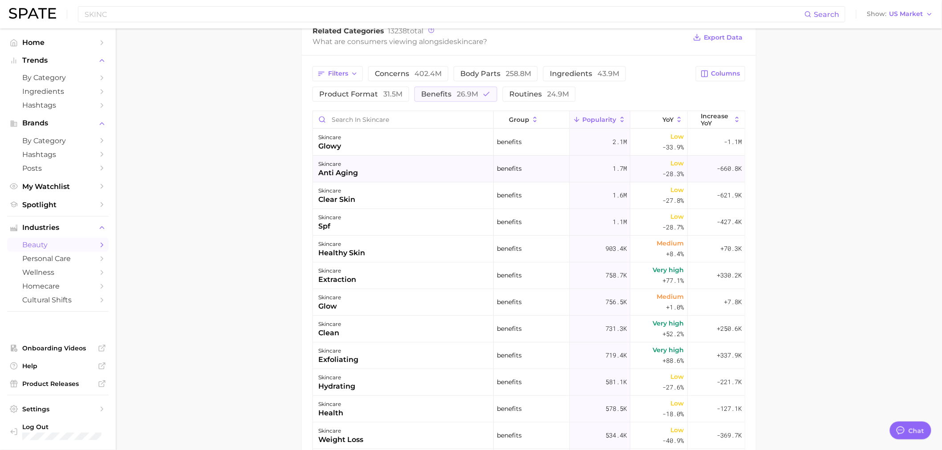
click at [385, 172] on div "skincare anti aging" at bounding box center [403, 169] width 181 height 27
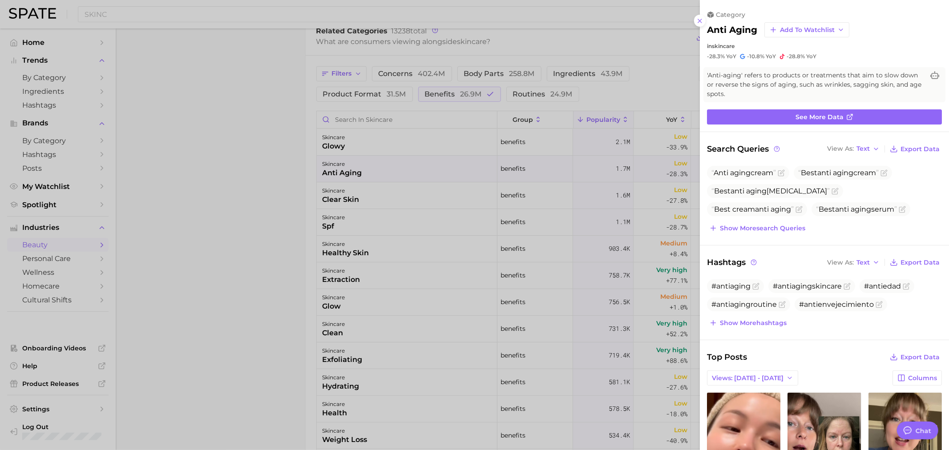
scroll to position [0, 0]
click at [859, 113] on link "See more data" at bounding box center [824, 116] width 235 height 15
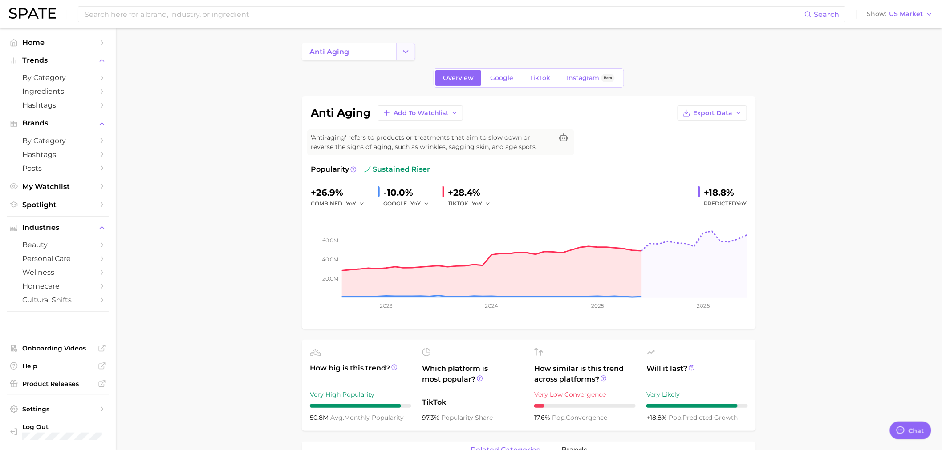
click at [399, 52] on button "Change Category" at bounding box center [405, 52] width 19 height 18
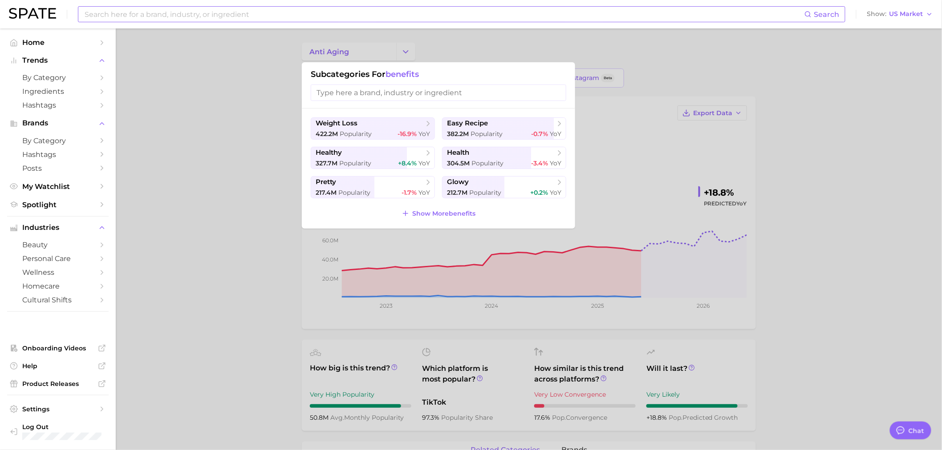
drag, startPoint x: 272, startPoint y: 104, endPoint x: 87, endPoint y: 21, distance: 202.4
click at [271, 104] on div at bounding box center [471, 225] width 942 height 450
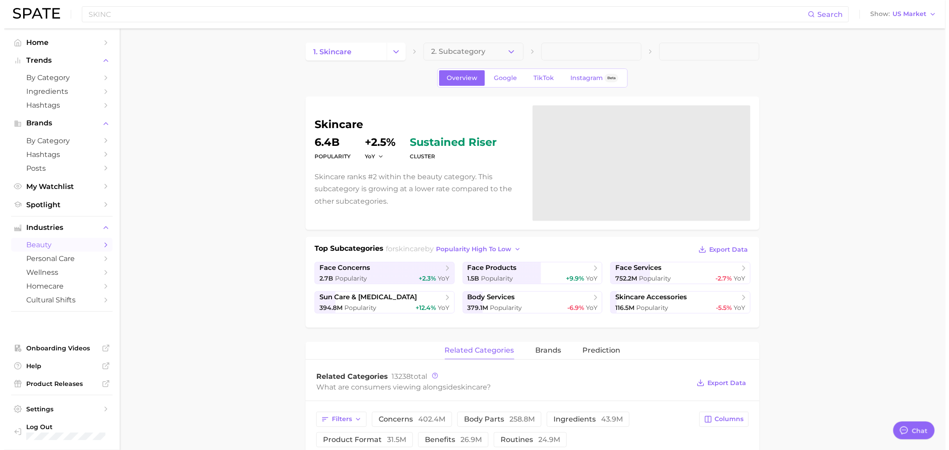
scroll to position [346, 0]
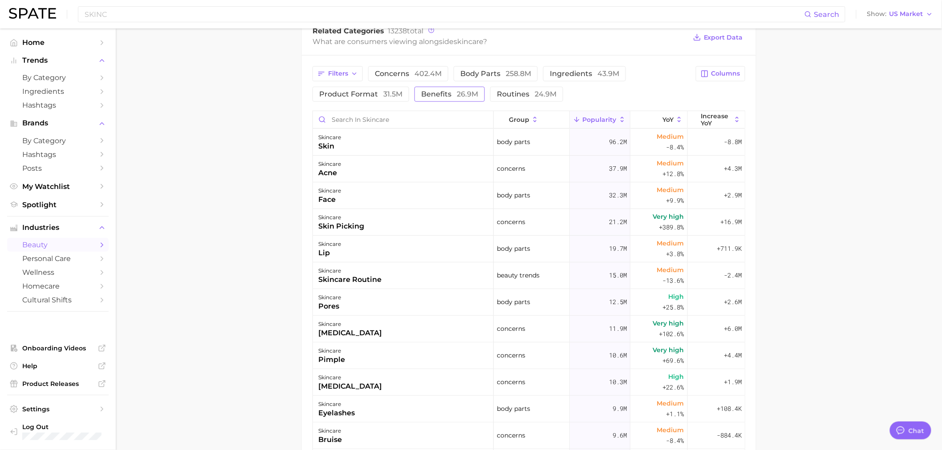
click at [464, 96] on span "26.9m" at bounding box center [467, 94] width 21 height 8
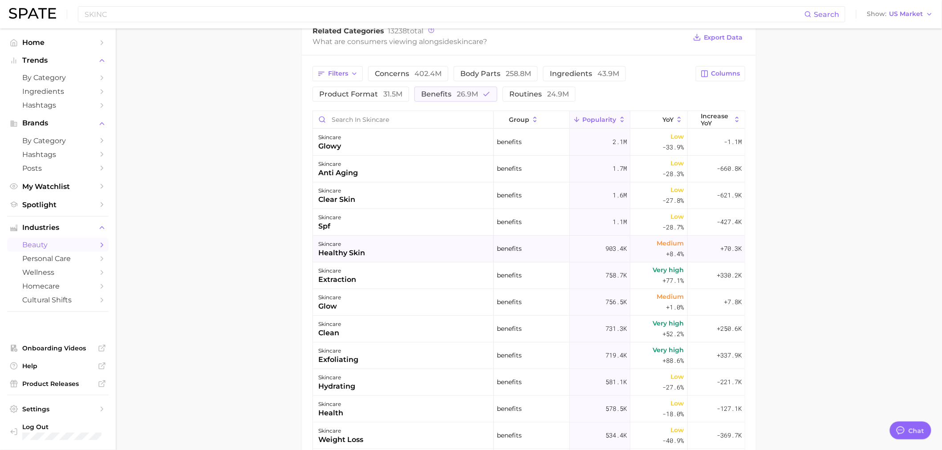
click at [400, 257] on div "skincare healthy skin" at bounding box center [403, 249] width 181 height 27
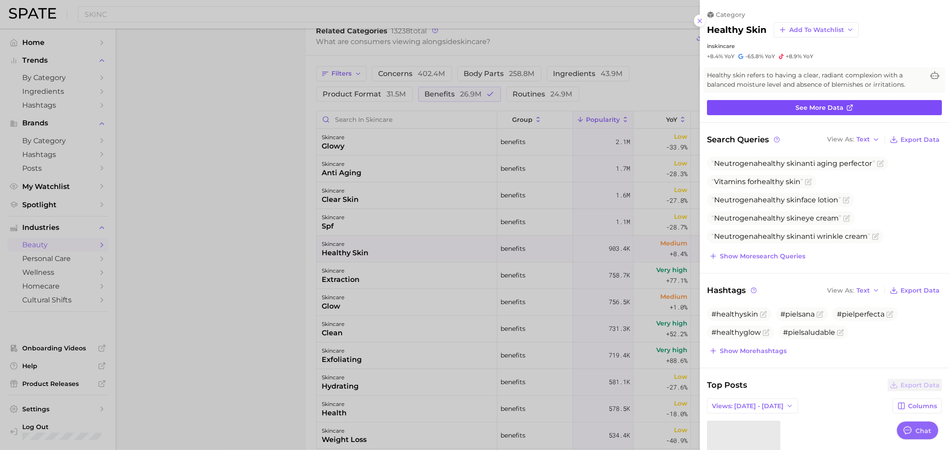
click at [828, 108] on span "See more data" at bounding box center [820, 108] width 48 height 8
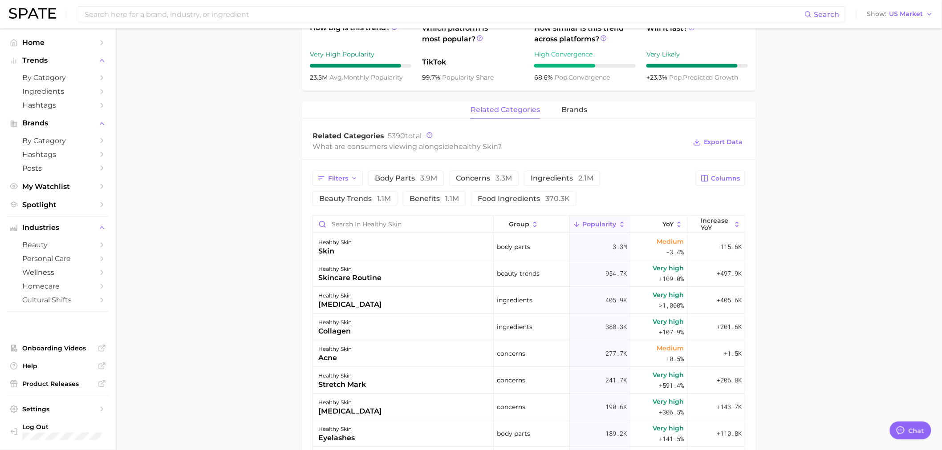
scroll to position [346, 0]
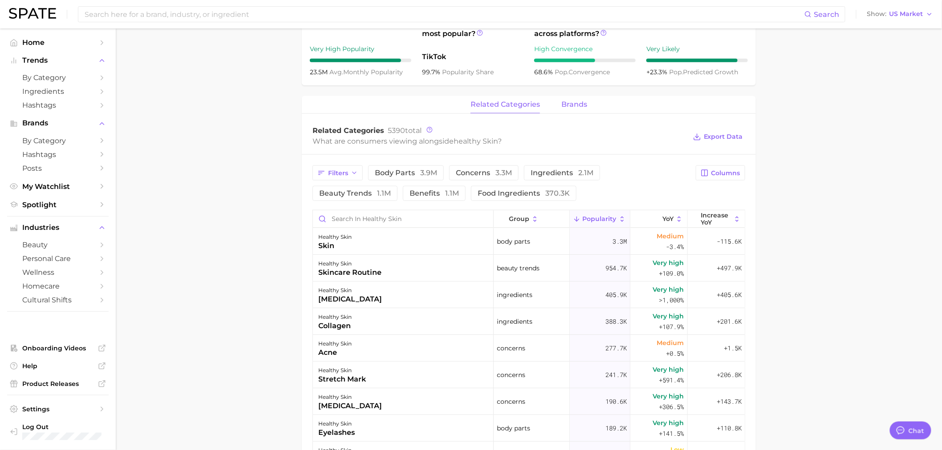
click at [577, 104] on span "brands" at bounding box center [574, 105] width 26 height 8
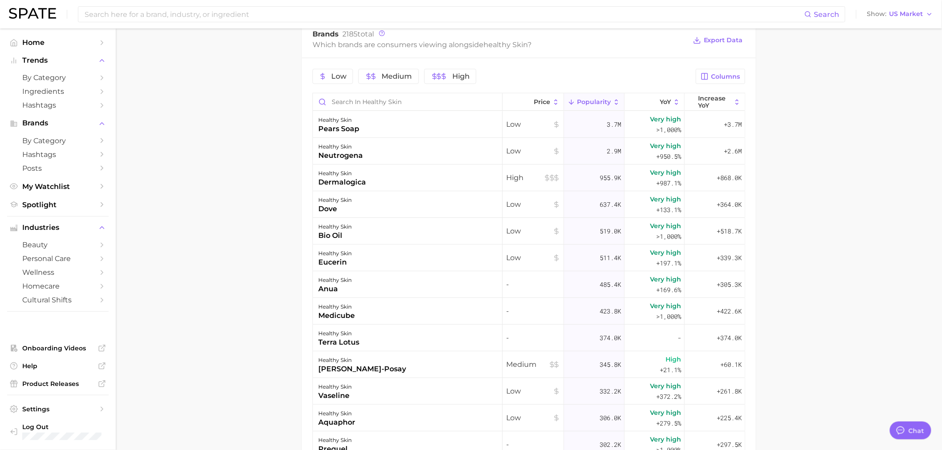
scroll to position [445, 0]
click at [165, 109] on main "healthy skin Overview Google TikTok Instagram Beta healthy skin Add to Watchlis…" at bounding box center [529, 89] width 826 height 1013
